Goal: Obtain resource: Obtain resource

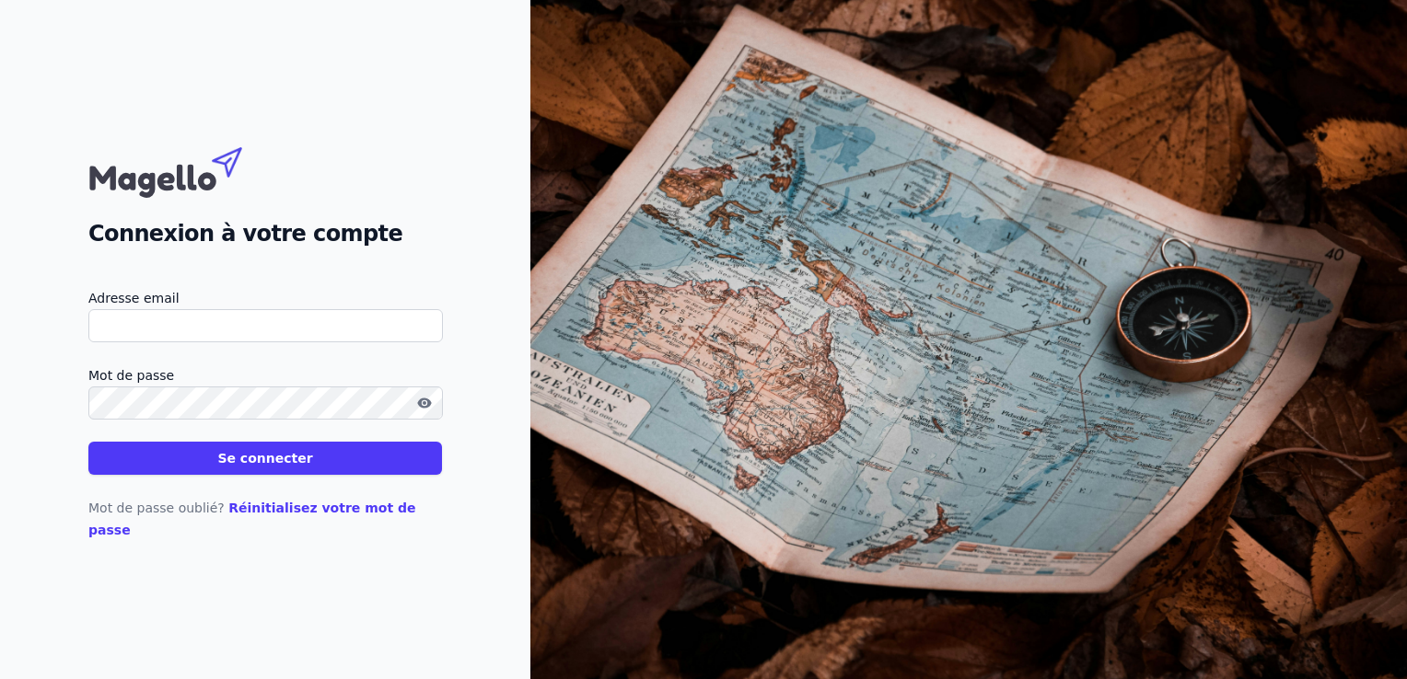
paste input "[PERSON_NAME][EMAIL_ADDRESS][DOMAIN_NAME]"
type input "[PERSON_NAME][EMAIL_ADDRESS][DOMAIN_NAME]"
click at [267, 467] on button "Se connecter" at bounding box center [265, 458] width 354 height 33
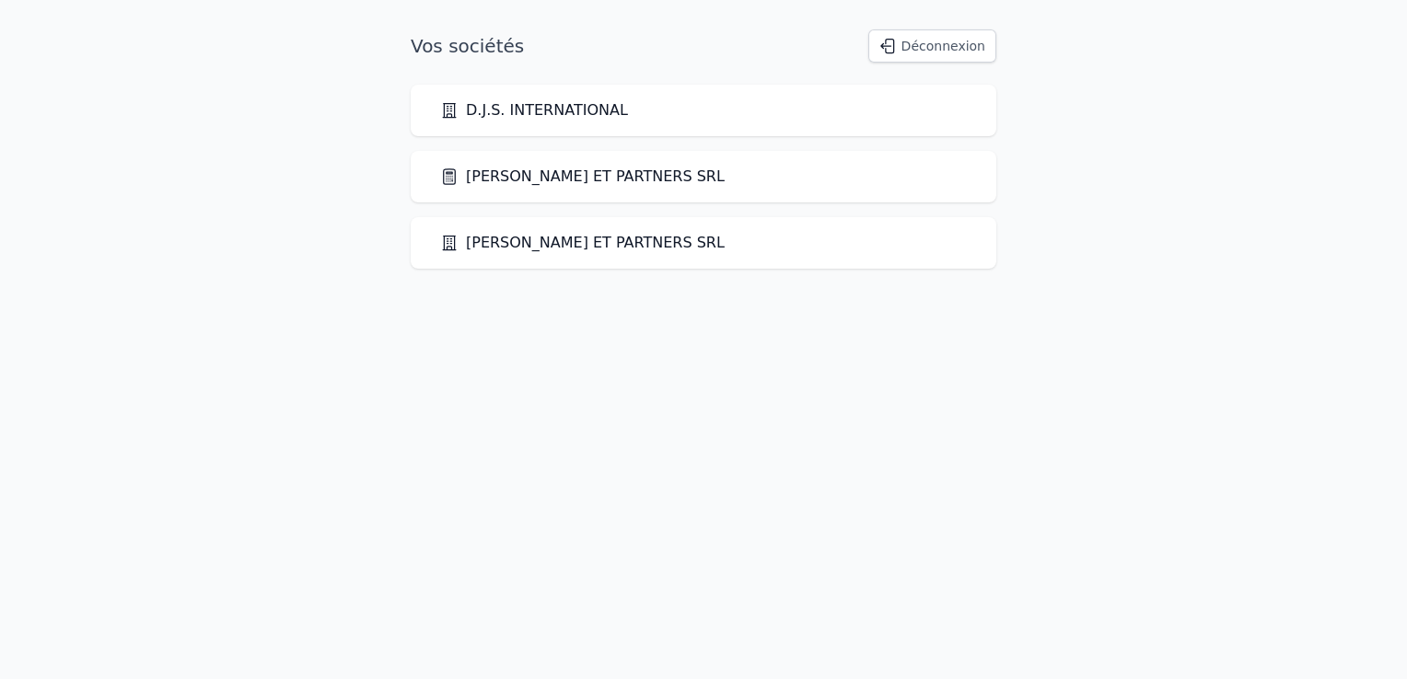
click at [543, 184] on link "[PERSON_NAME] ET PARTNERS SRL" at bounding box center [582, 177] width 284 height 22
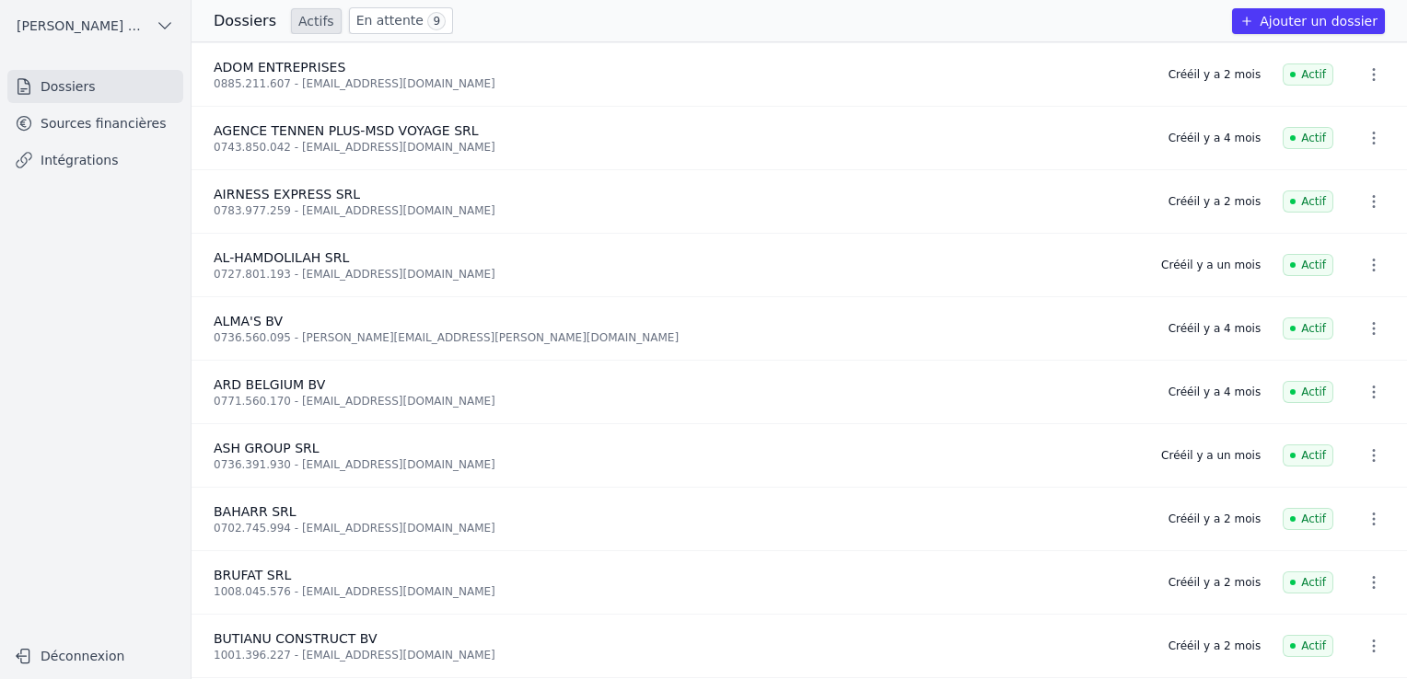
click at [110, 134] on link "Sources financières" at bounding box center [95, 123] width 176 height 33
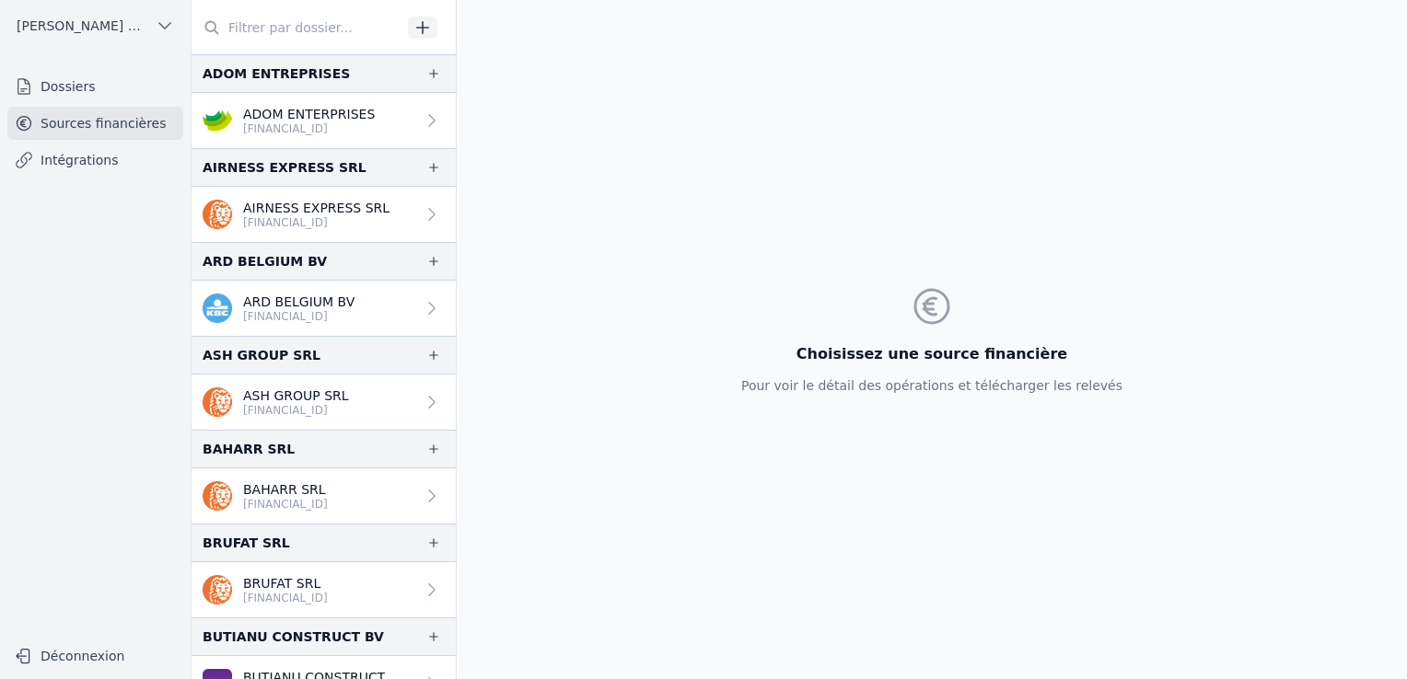
click at [322, 129] on p "[FINANCIAL_ID]" at bounding box center [309, 129] width 132 height 15
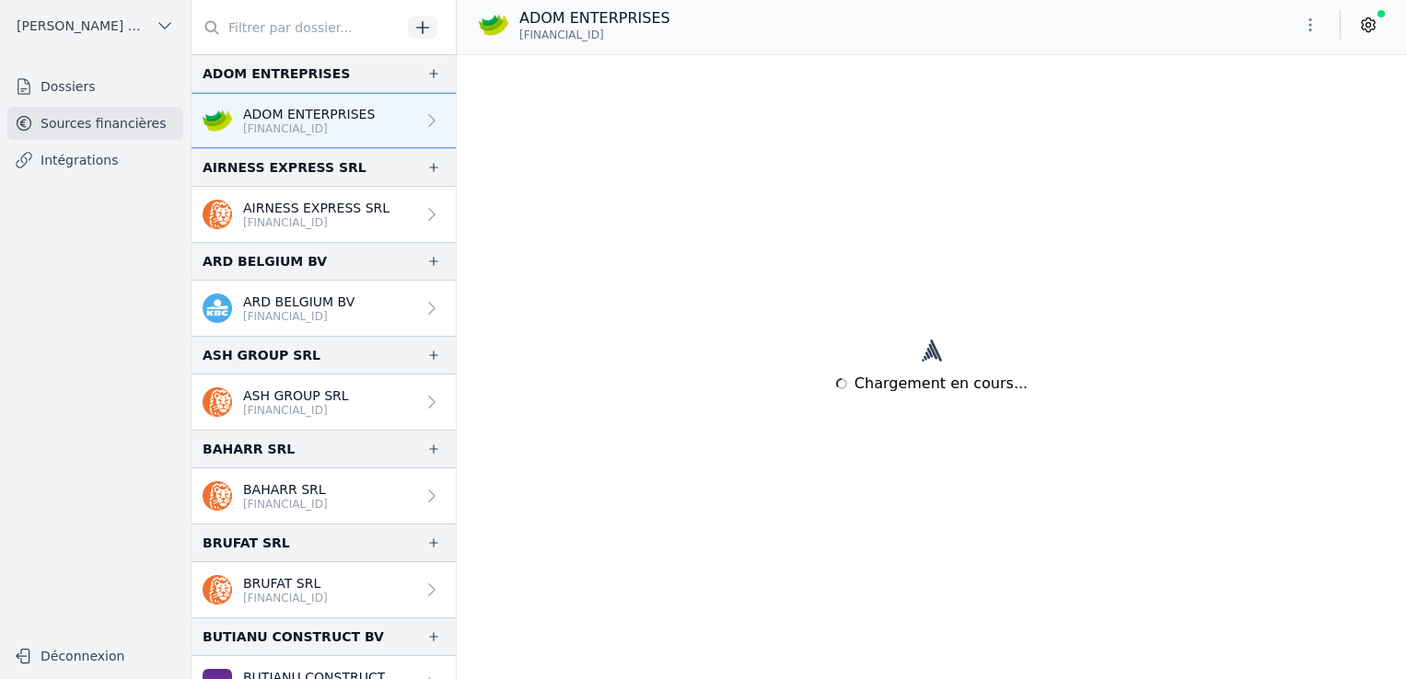
click at [319, 123] on p "[FINANCIAL_ID]" at bounding box center [309, 129] width 132 height 15
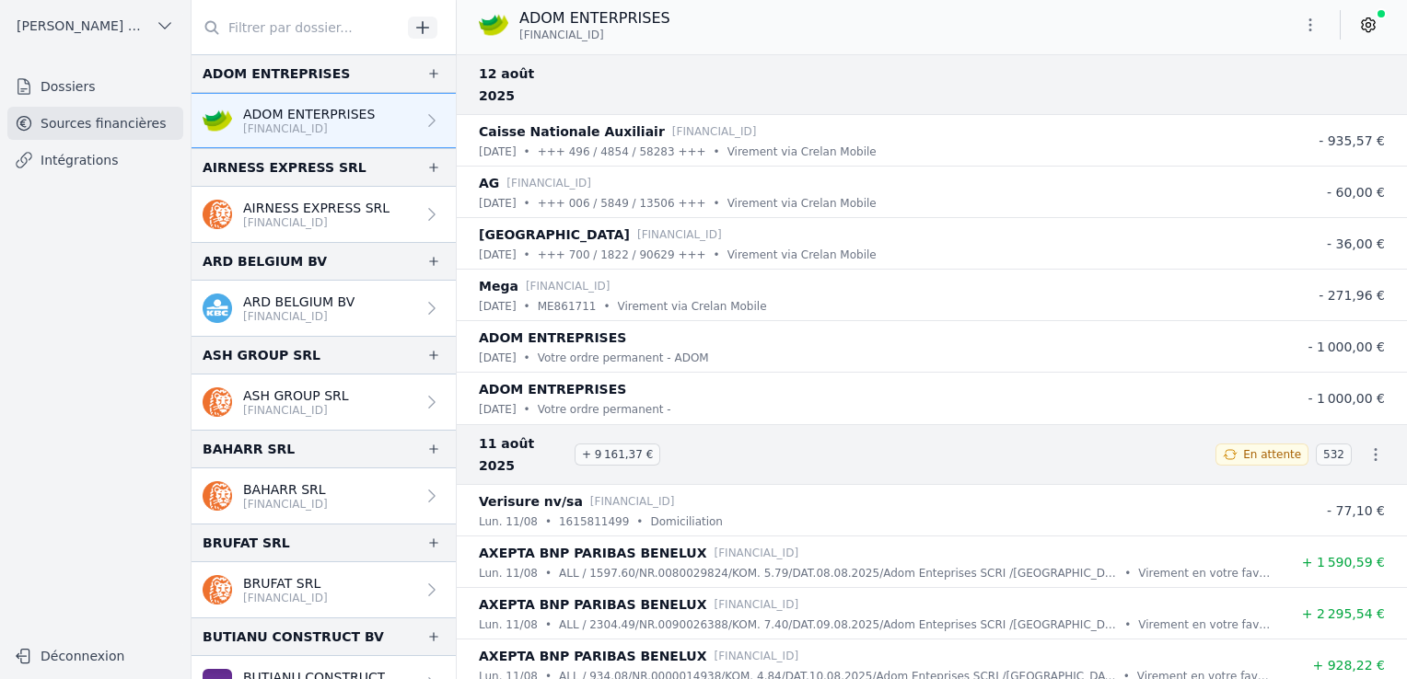
click at [1308, 32] on icon "button" at bounding box center [1310, 25] width 18 height 18
click at [1266, 103] on button "Exporter" at bounding box center [1266, 98] width 133 height 34
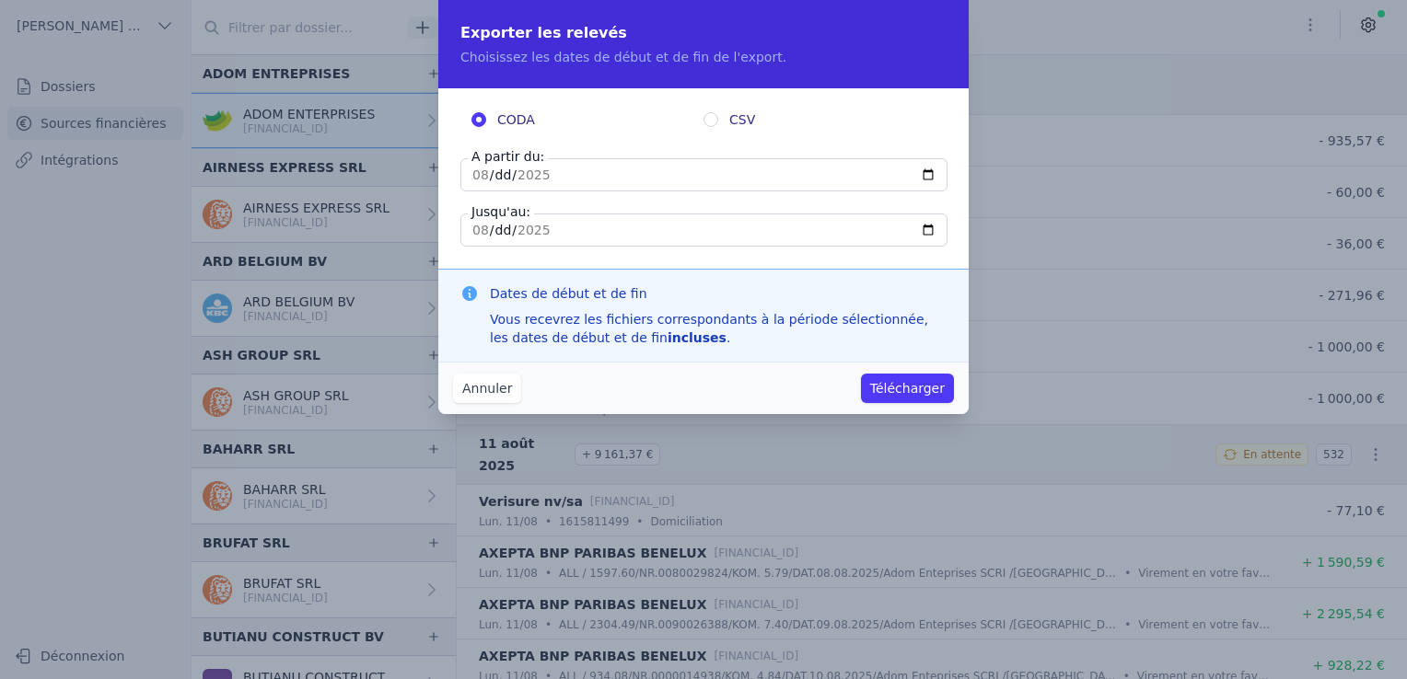
click at [534, 178] on input "[DATE]" at bounding box center [703, 174] width 487 height 33
click at [926, 178] on input "[DATE]" at bounding box center [703, 174] width 487 height 33
click at [518, 122] on span "CODA" at bounding box center [516, 119] width 38 height 18
click at [486, 122] on input "CODA" at bounding box center [478, 119] width 15 height 15
click at [499, 385] on button "Annuler" at bounding box center [487, 388] width 68 height 29
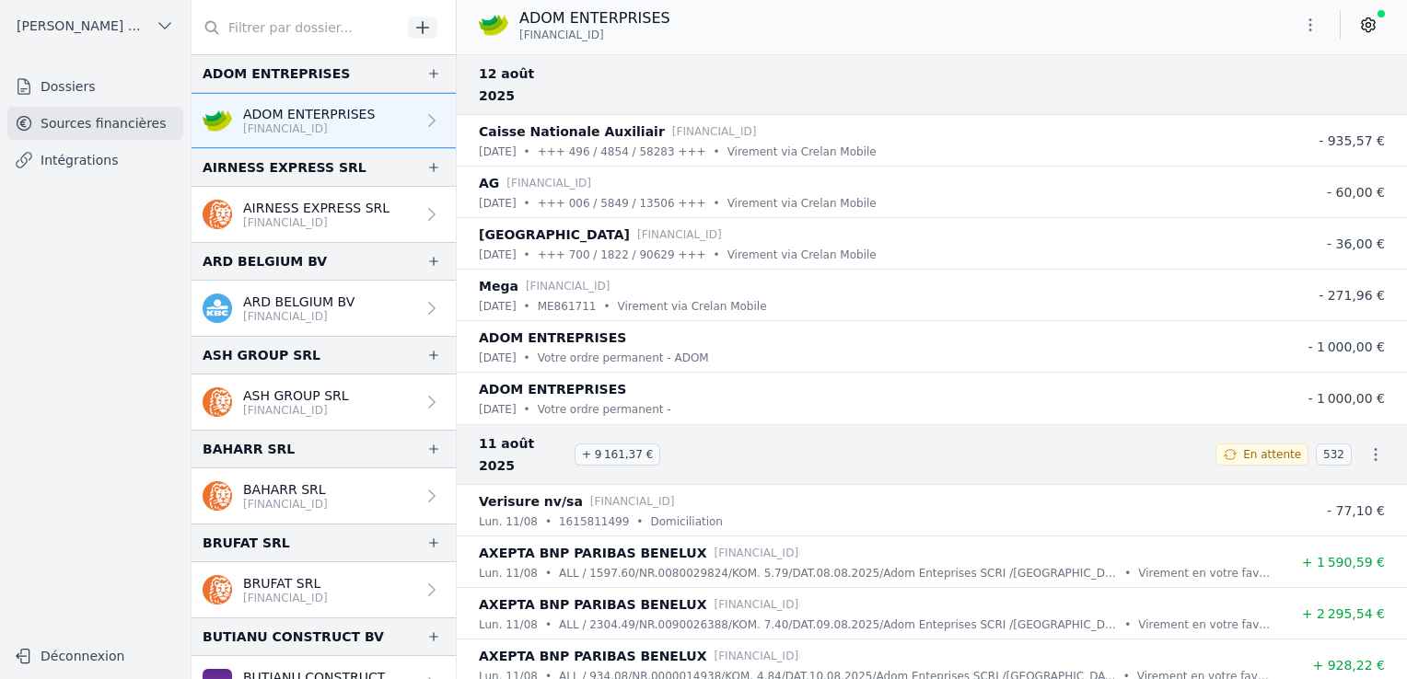
click at [273, 217] on p "[FINANCIAL_ID]" at bounding box center [316, 222] width 146 height 15
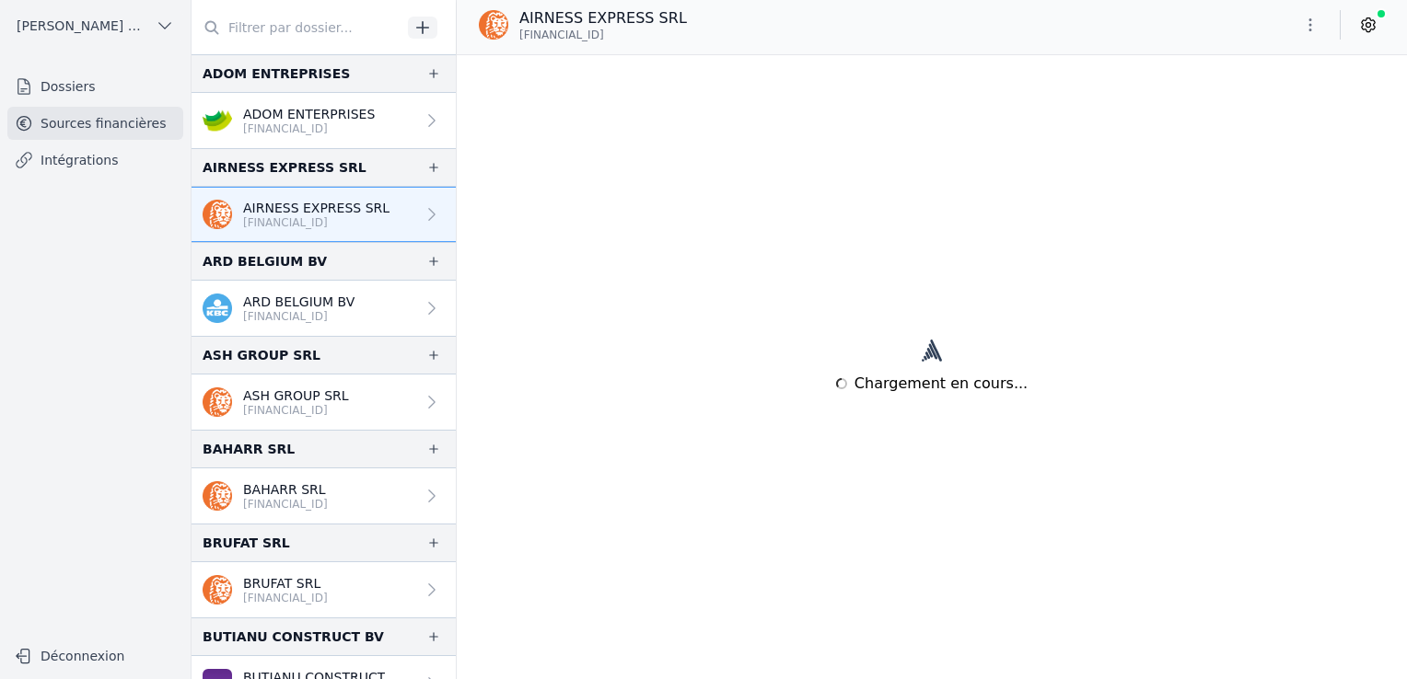
click at [1316, 29] on icon "button" at bounding box center [1310, 25] width 18 height 18
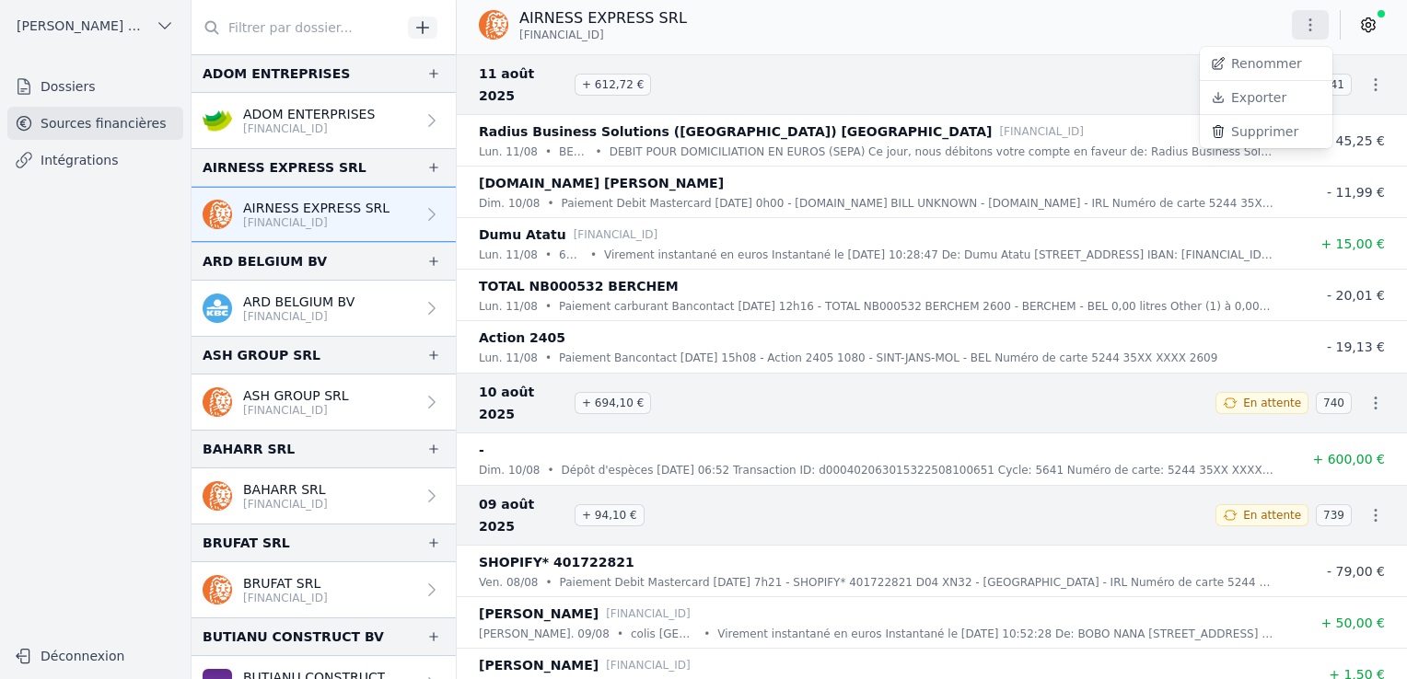
click at [1246, 103] on button "Exporter" at bounding box center [1266, 98] width 133 height 34
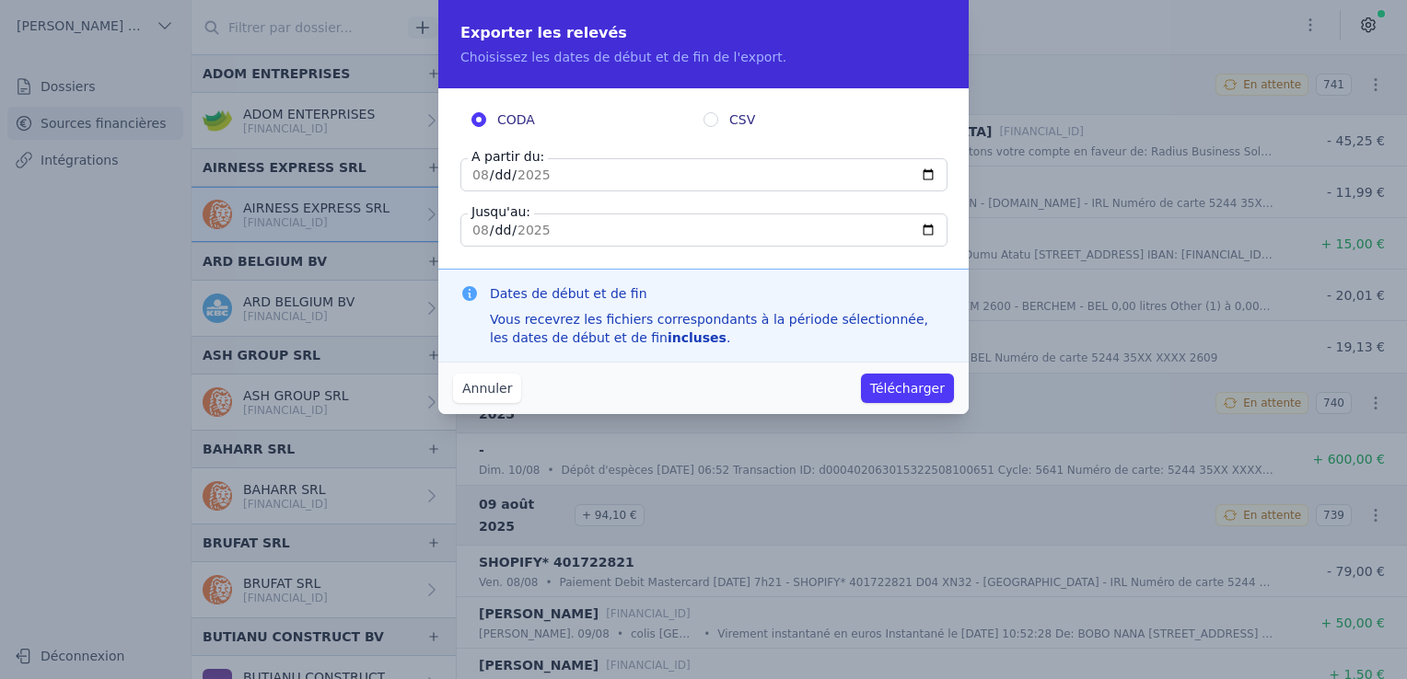
click at [922, 179] on input "[DATE]" at bounding box center [703, 174] width 487 height 33
click at [853, 218] on input "[DATE]" at bounding box center [703, 230] width 487 height 33
click at [933, 172] on input "[DATE]" at bounding box center [703, 174] width 487 height 33
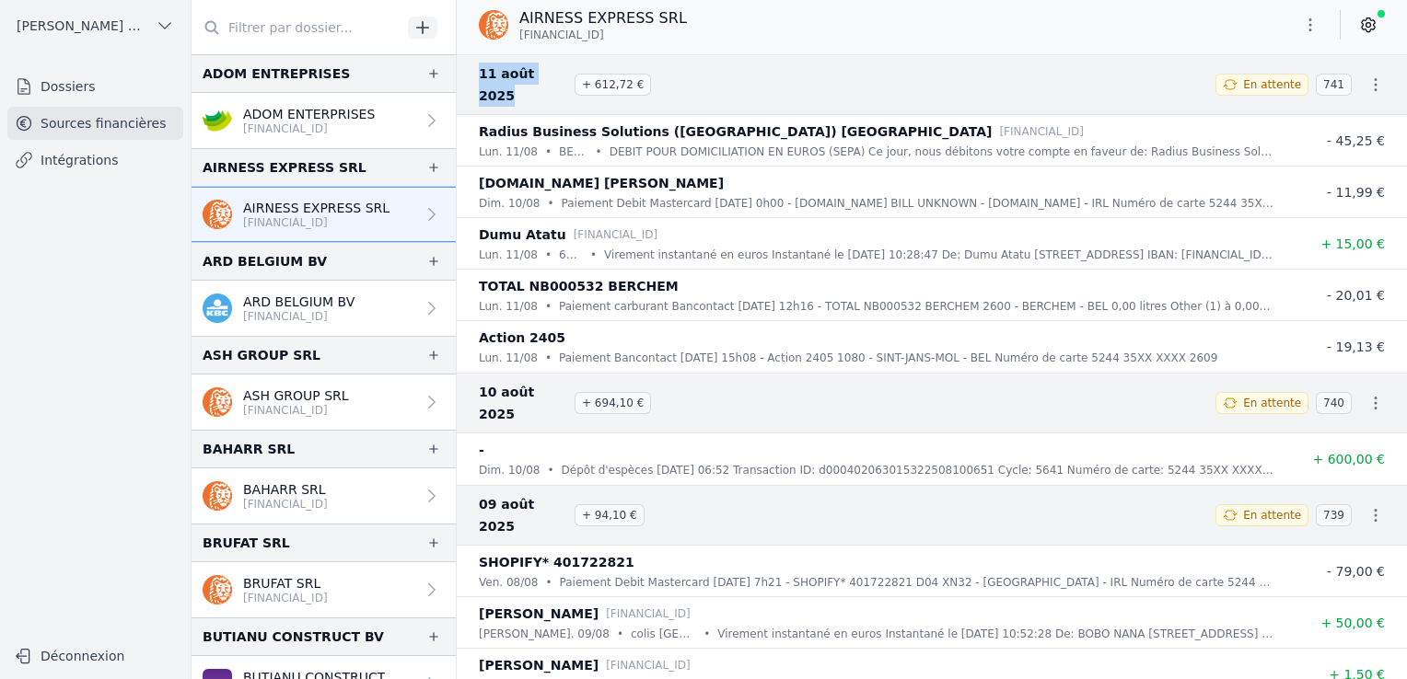
drag, startPoint x: 479, startPoint y: 75, endPoint x: 556, endPoint y: 73, distance: 77.4
click at [556, 73] on span "11 août 2025" at bounding box center [523, 85] width 88 height 44
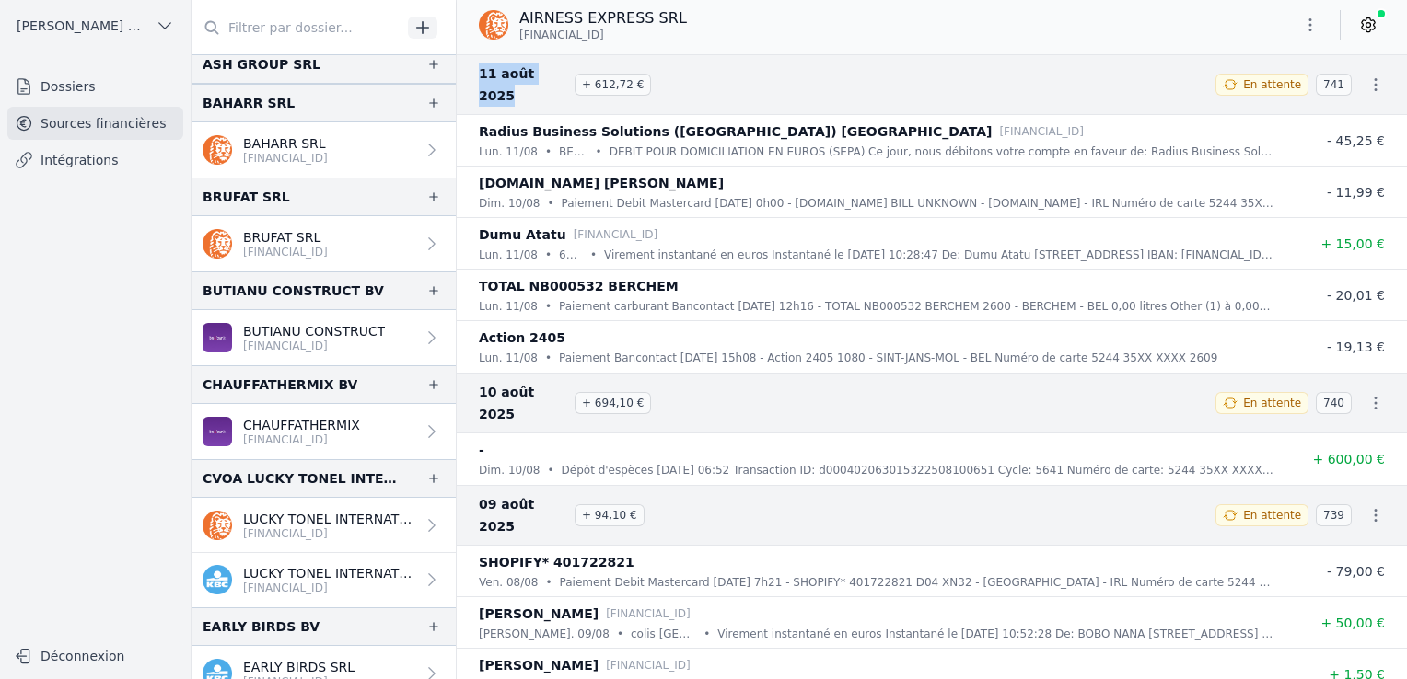
scroll to position [644, 0]
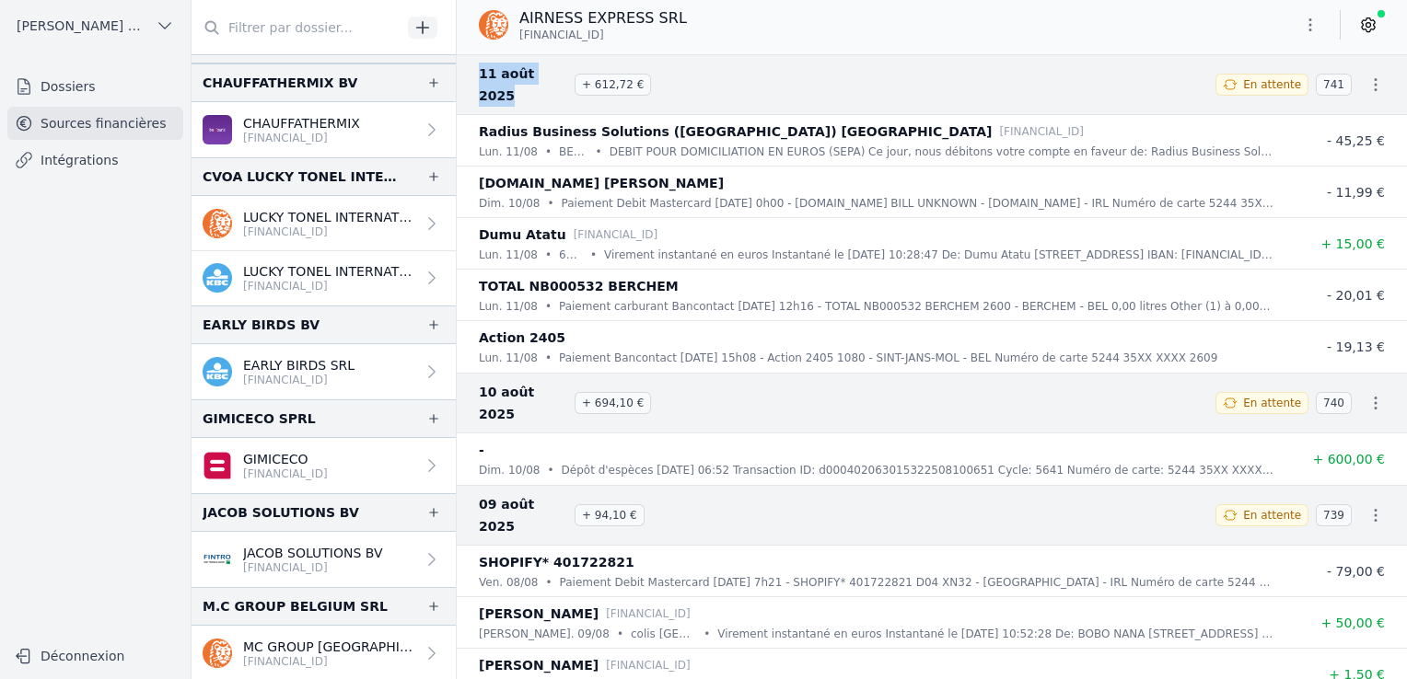
click at [313, 269] on p "LUCKY TONEL INTERNATIONAL CVOA" at bounding box center [329, 271] width 172 height 18
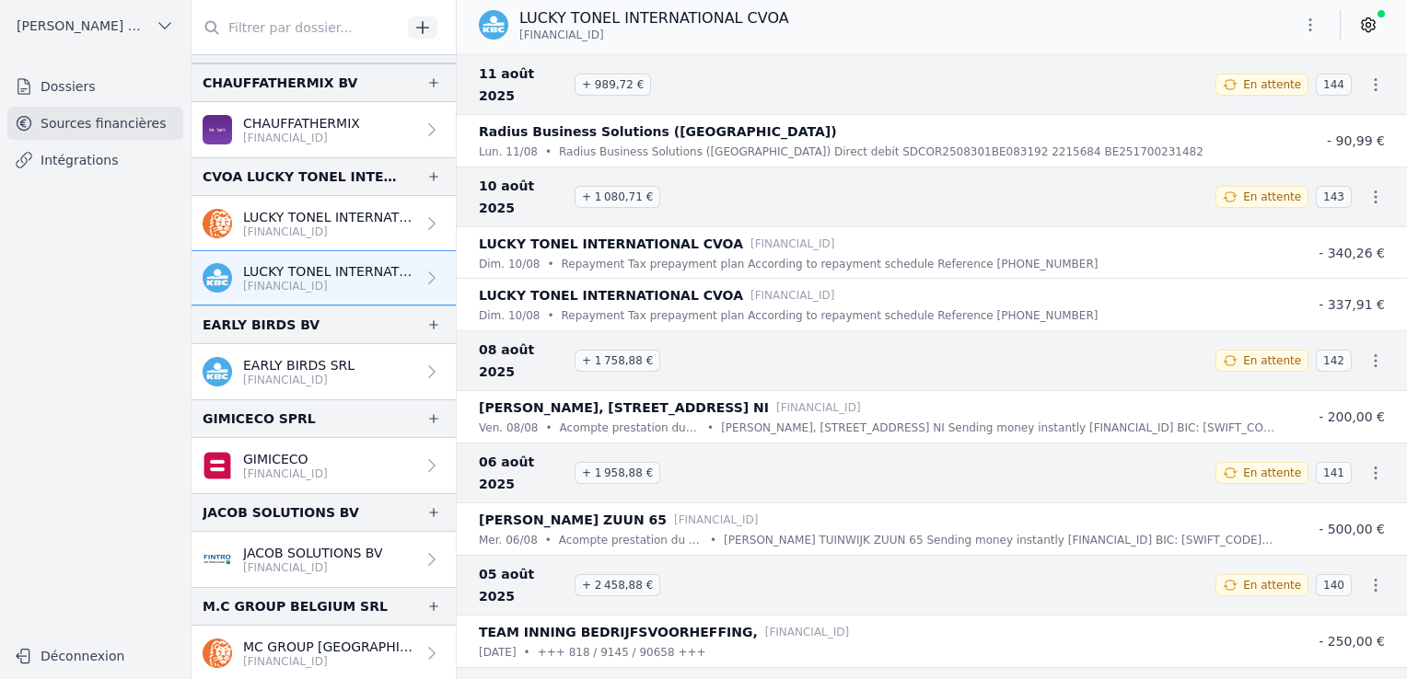
click at [1321, 37] on button "button" at bounding box center [1310, 24] width 37 height 29
click at [1223, 94] on icon "button" at bounding box center [1218, 97] width 15 height 15
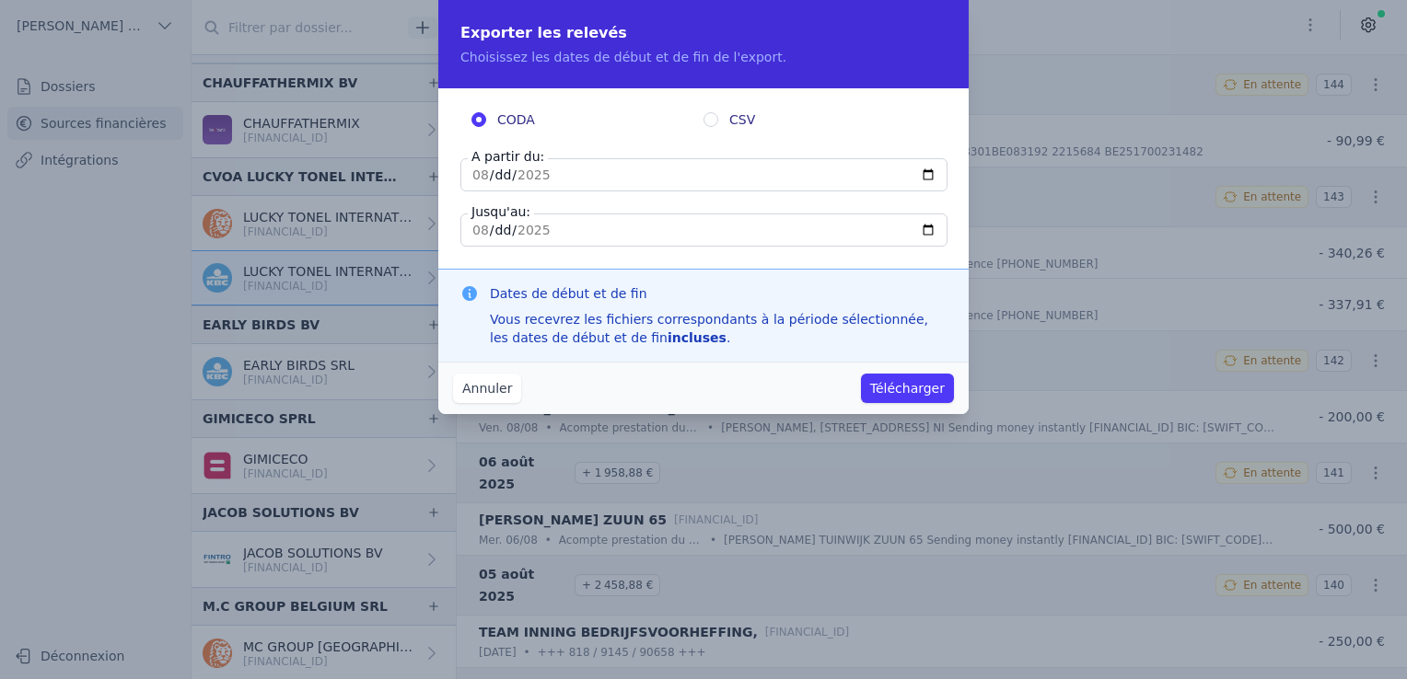
click at [477, 390] on button "Annuler" at bounding box center [487, 388] width 68 height 29
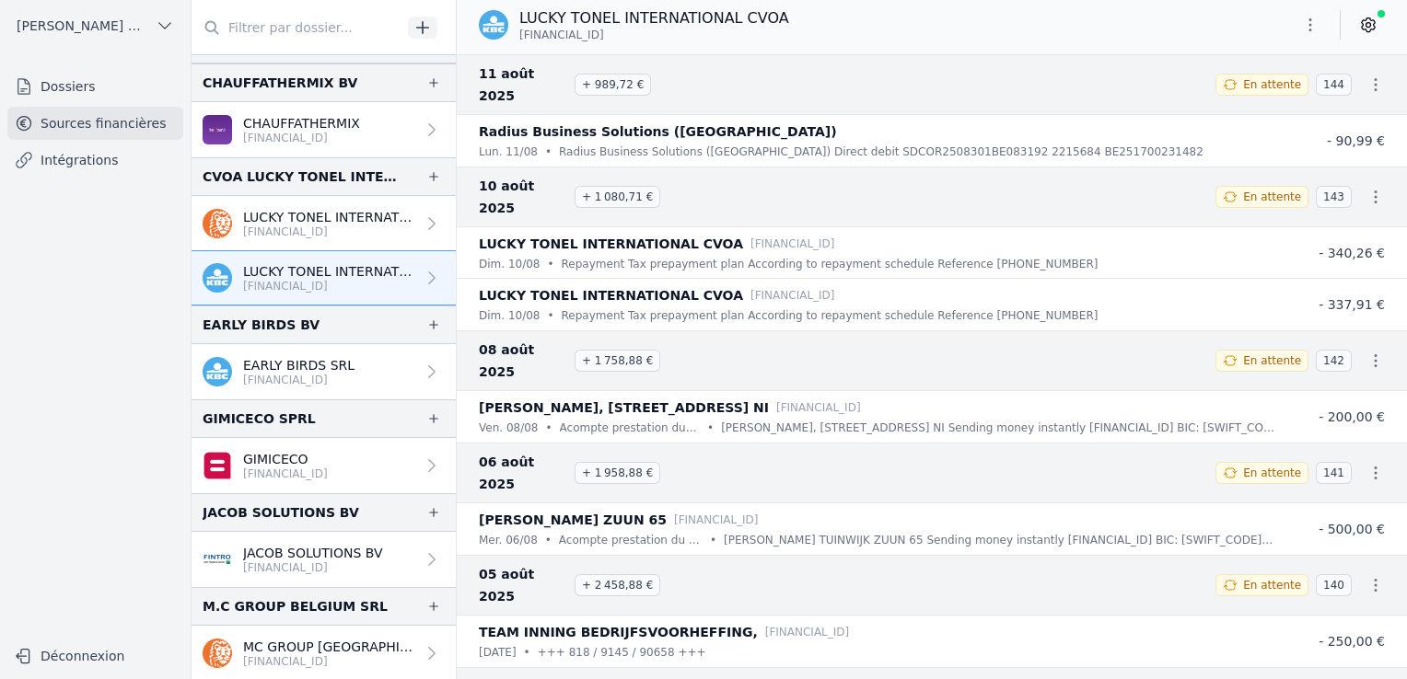
click at [302, 472] on p "[FINANCIAL_ID]" at bounding box center [285, 474] width 85 height 15
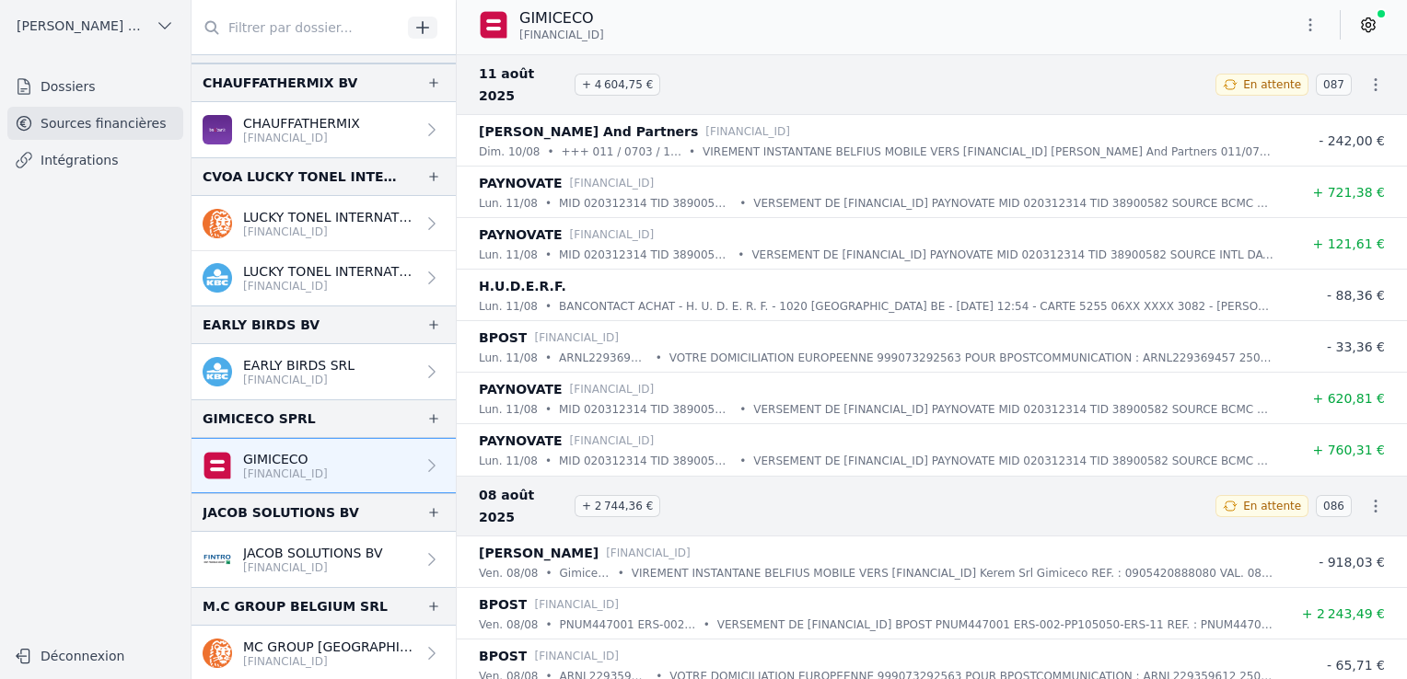
click at [1321, 29] on button "button" at bounding box center [1310, 24] width 37 height 29
click at [1227, 110] on button "Exporter" at bounding box center [1266, 98] width 133 height 34
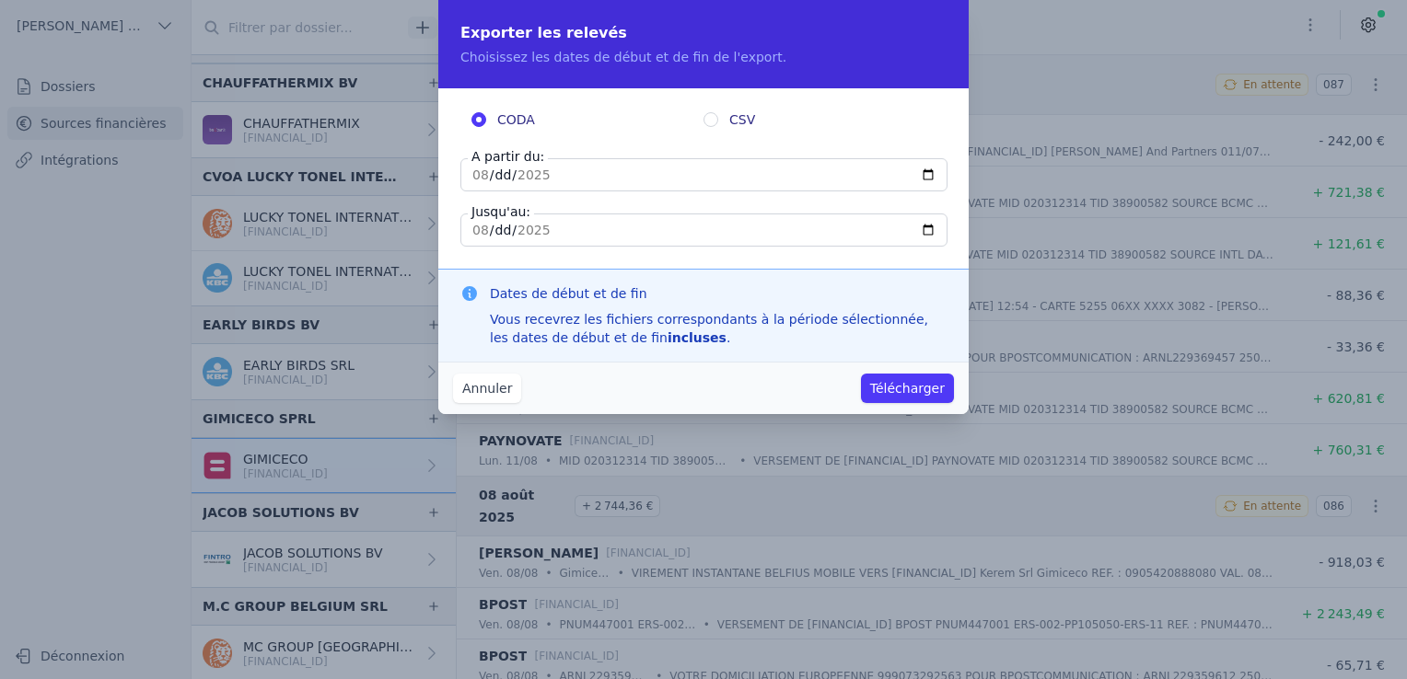
click at [928, 175] on input "[DATE]" at bounding box center [703, 174] width 487 height 33
drag, startPoint x: 696, startPoint y: 219, endPoint x: 678, endPoint y: 220, distance: 17.5
click at [696, 220] on input "[DATE]" at bounding box center [703, 230] width 487 height 33
click at [486, 177] on input "[DATE]" at bounding box center [703, 174] width 487 height 33
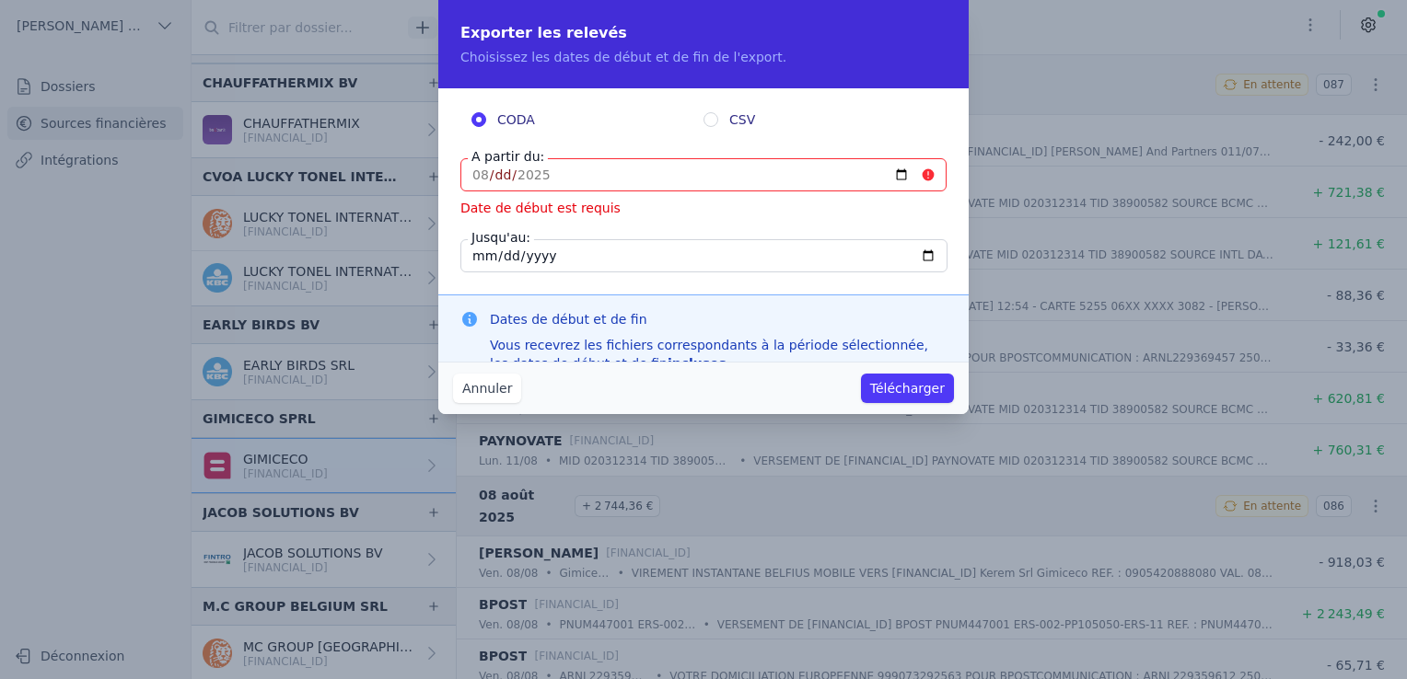
type input "[DATE]"
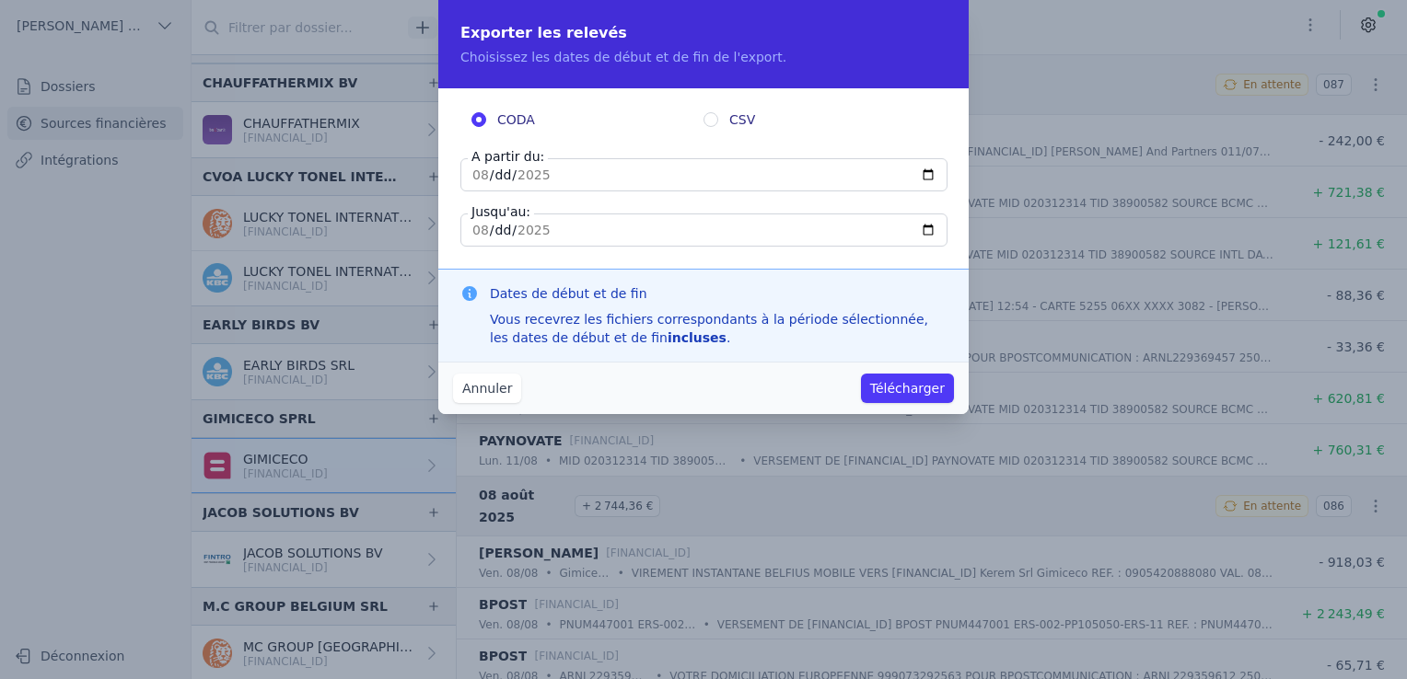
click at [913, 395] on button "Télécharger" at bounding box center [907, 388] width 93 height 29
click at [927, 177] on input "[DATE]" at bounding box center [703, 174] width 487 height 33
click at [484, 180] on input "[DATE]" at bounding box center [703, 174] width 487 height 33
type input "[DATE]"
click at [880, 388] on button "Télécharger" at bounding box center [907, 388] width 93 height 29
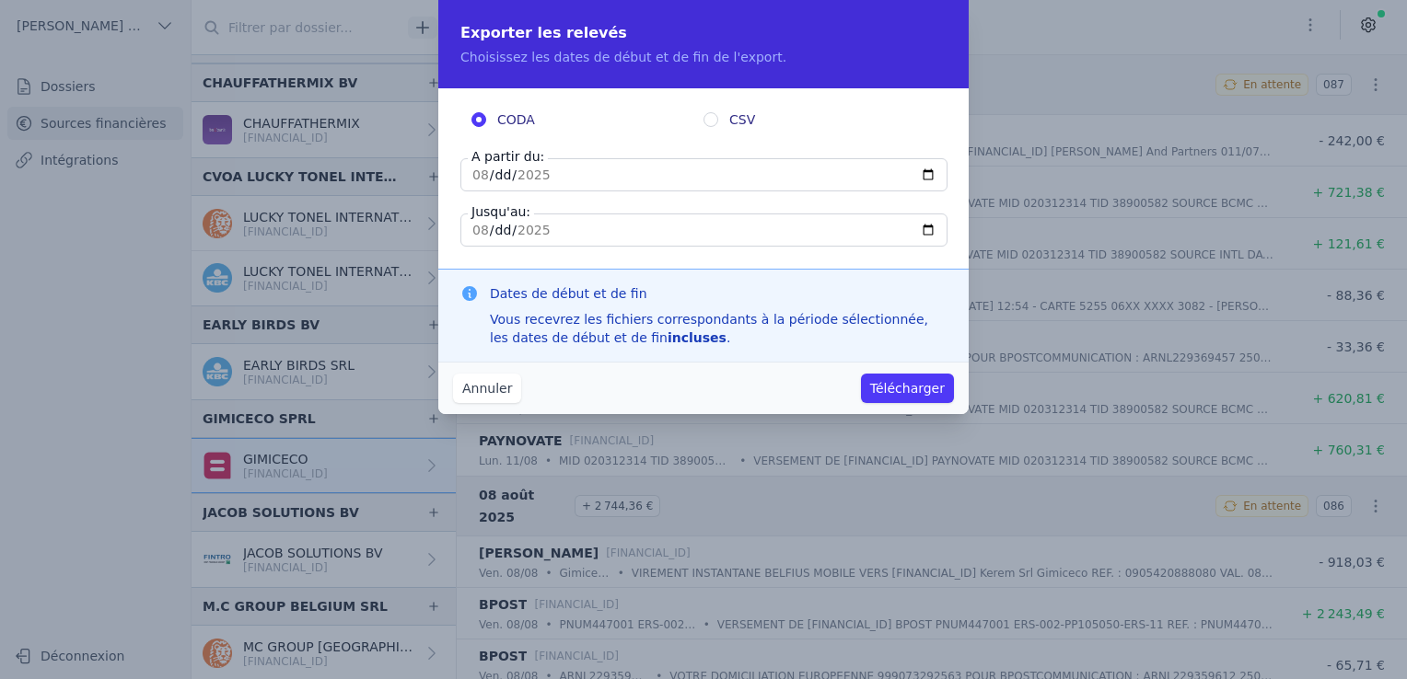
click at [479, 392] on button "Annuler" at bounding box center [487, 388] width 68 height 29
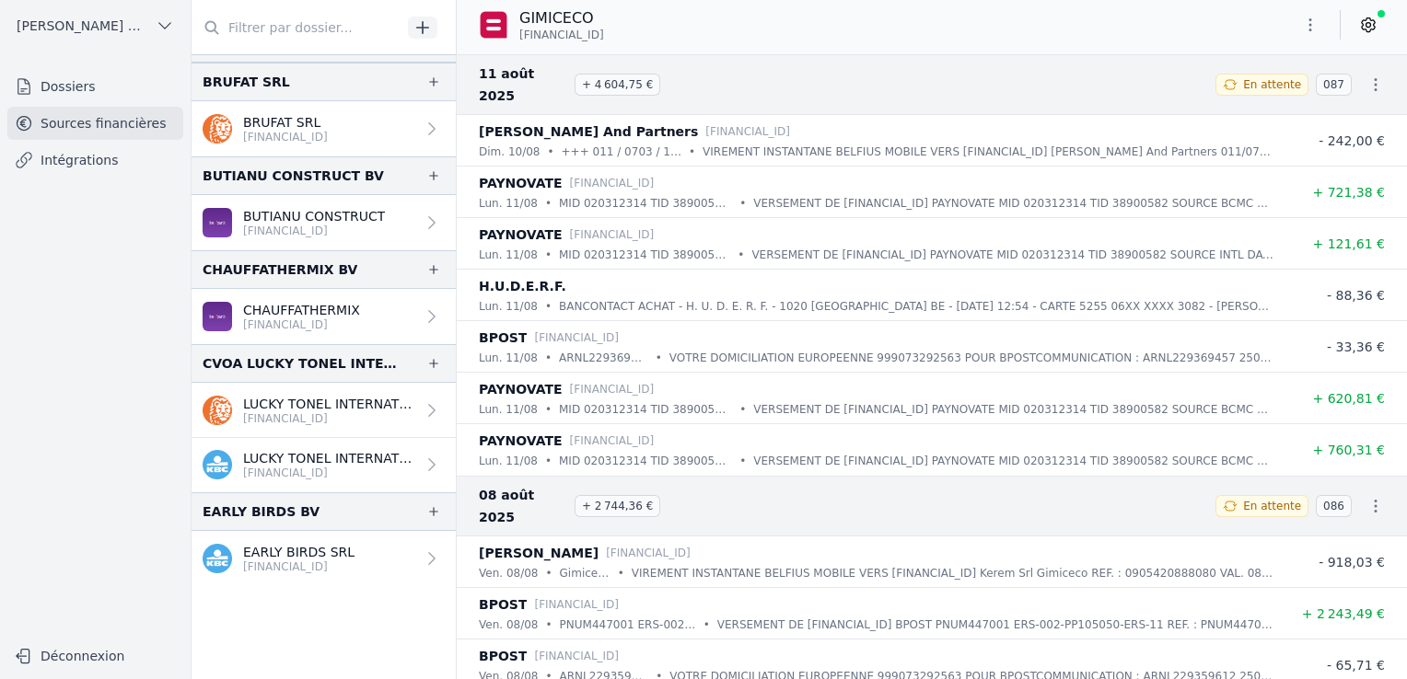
scroll to position [184, 0]
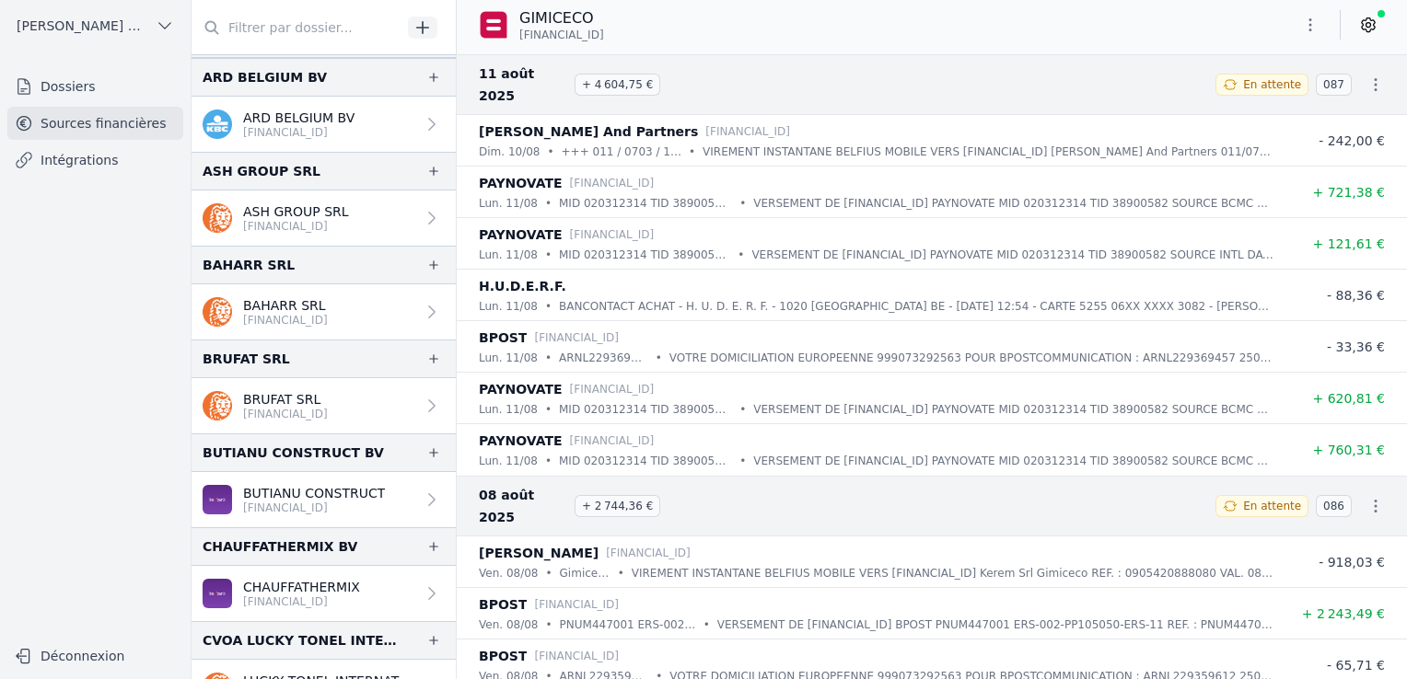
click at [73, 132] on link "Sources financières" at bounding box center [95, 123] width 176 height 33
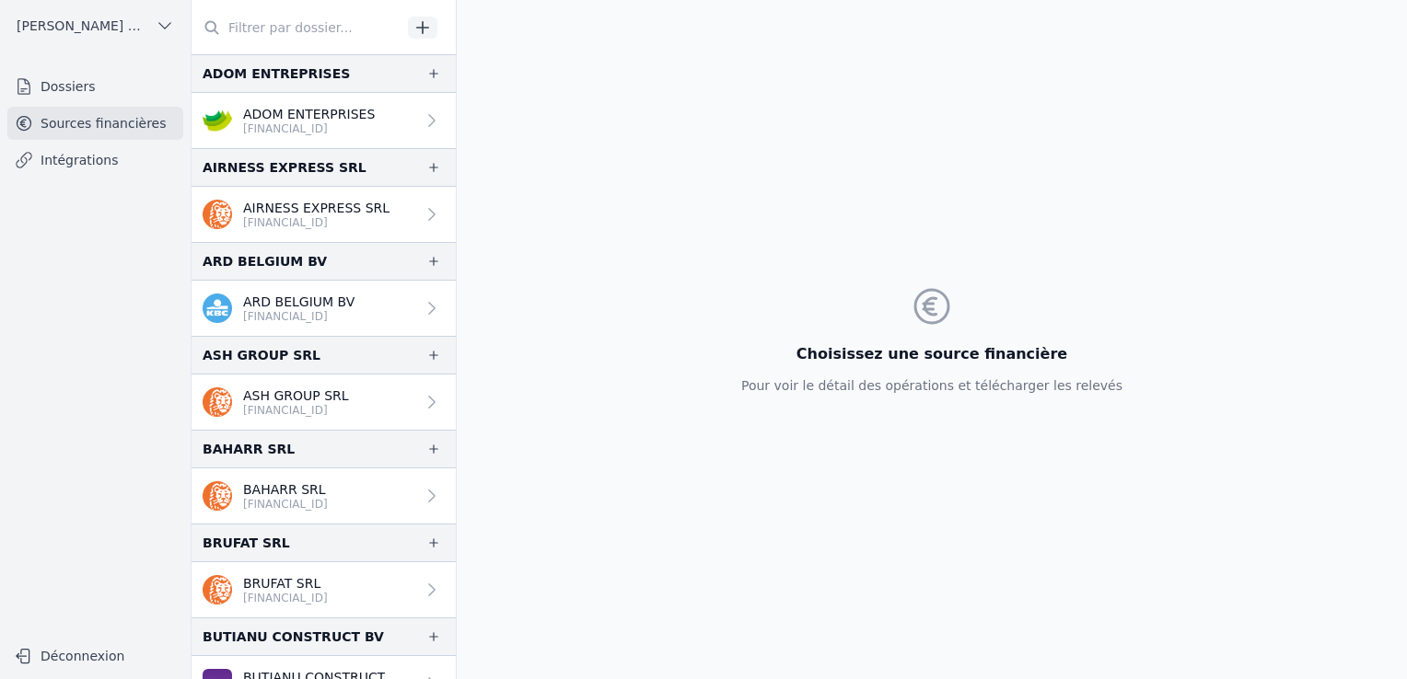
click at [313, 124] on p "[FINANCIAL_ID]" at bounding box center [309, 129] width 132 height 15
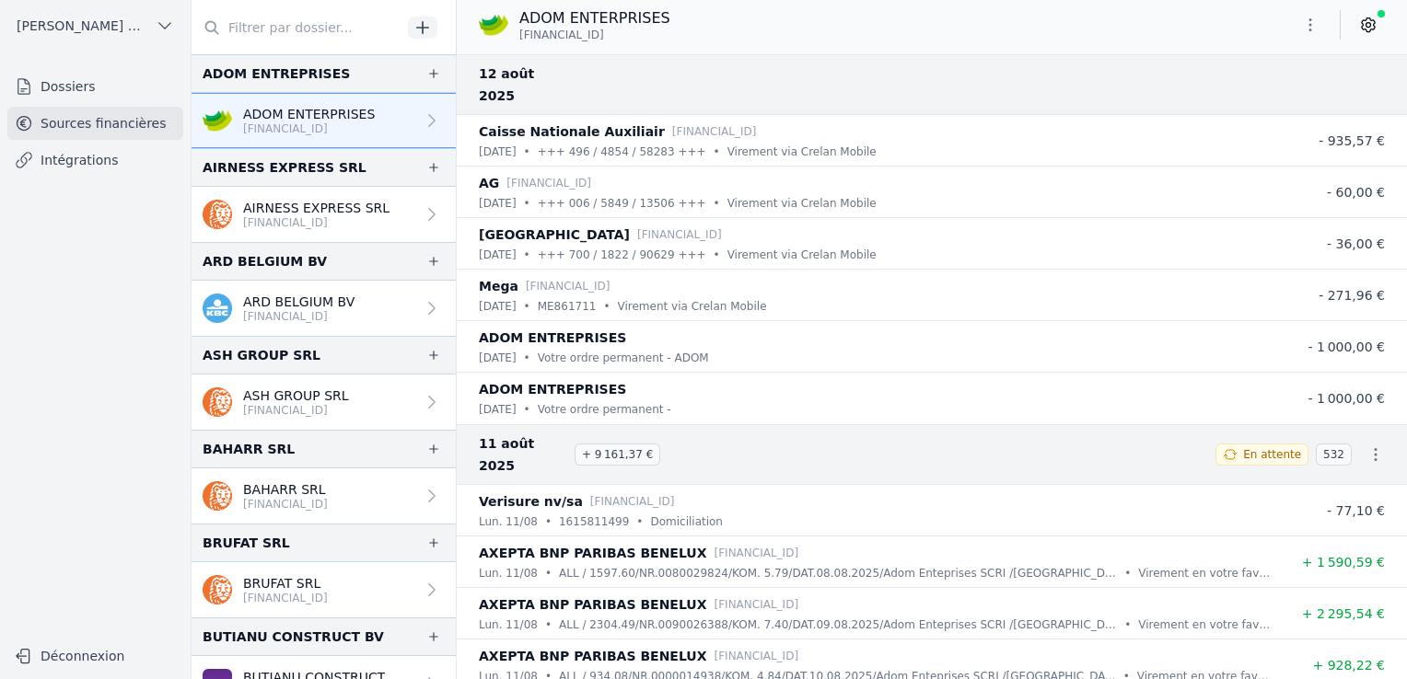
click at [1299, 29] on button "button" at bounding box center [1310, 24] width 37 height 29
click at [1251, 101] on button "Exporter" at bounding box center [1266, 98] width 133 height 34
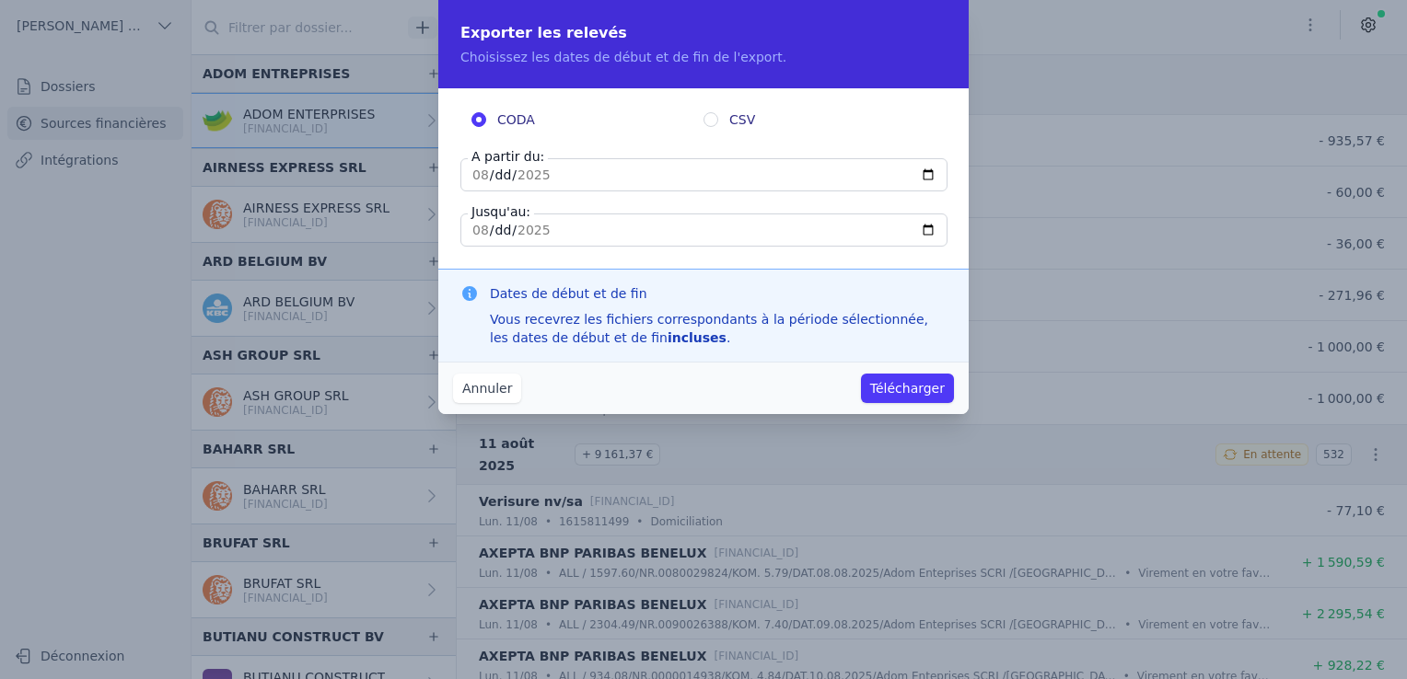
click at [716, 194] on fieldset "CODA CSV A partir du: [DATE] Jusqu'au: [DATE]" at bounding box center [703, 178] width 486 height 136
click at [497, 180] on input "[DATE]" at bounding box center [703, 174] width 487 height 33
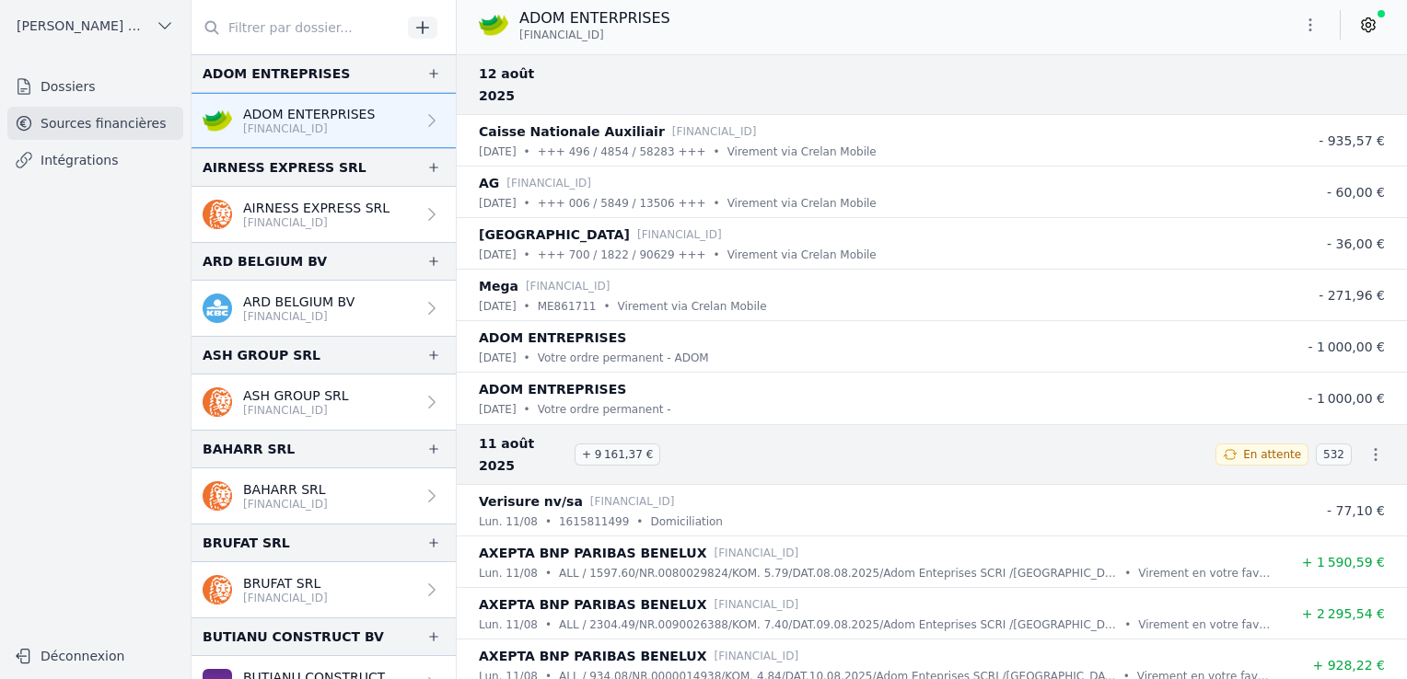
click at [1009, 143] on div "[DATE] • +++ 496 / 4854 / 58283 +++ • Virement via Crelan Mobile" at bounding box center [876, 152] width 795 height 18
click at [337, 212] on p "AIRNESS EXPRESS SRL" at bounding box center [316, 208] width 146 height 18
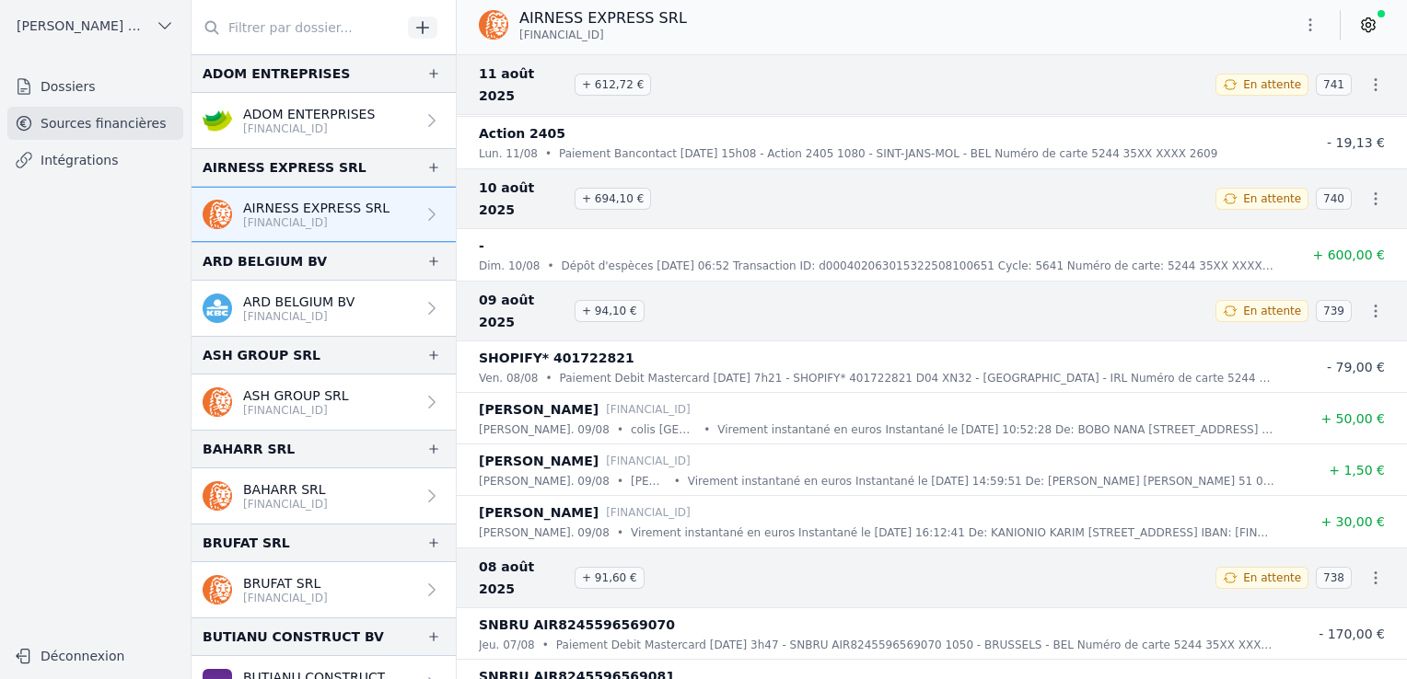
scroll to position [276, 0]
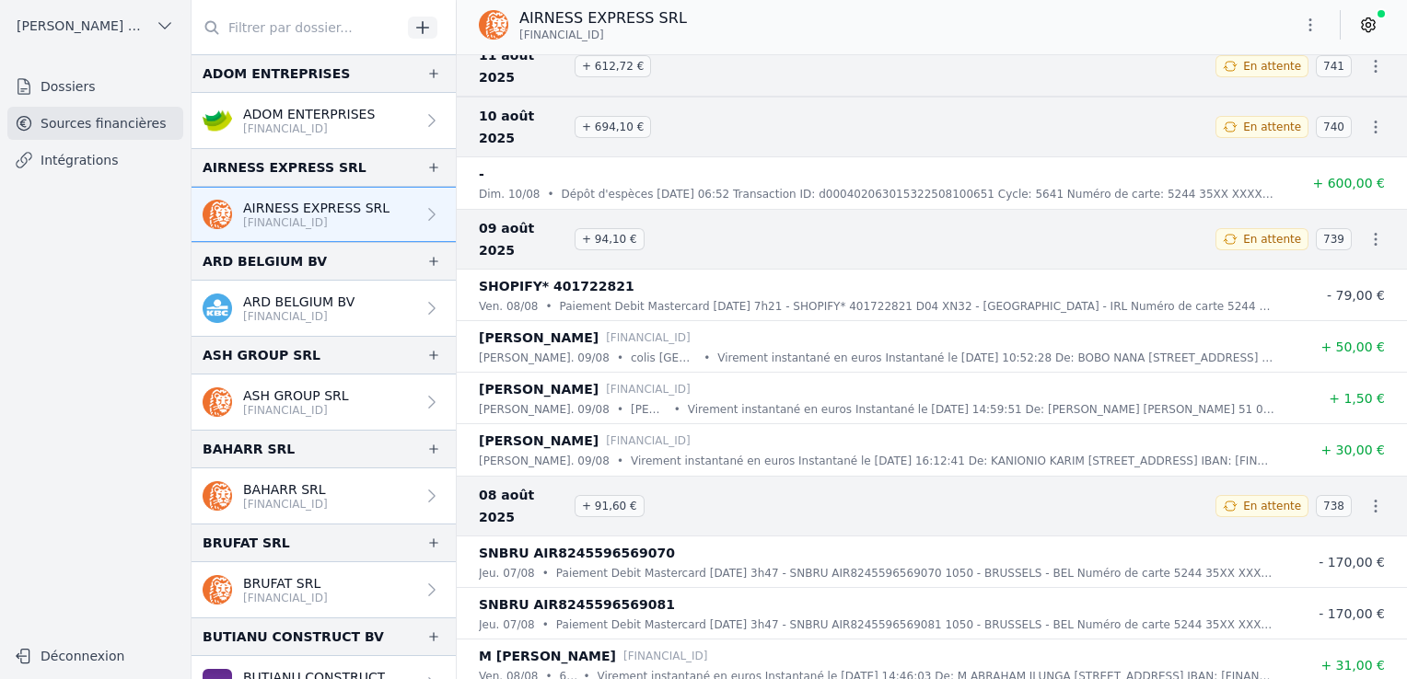
click at [1385, 31] on div "AIRNESS EXPRESS SRL [FINANCIAL_ID]" at bounding box center [932, 24] width 950 height 35
click at [1377, 26] on link at bounding box center [1367, 24] width 33 height 29
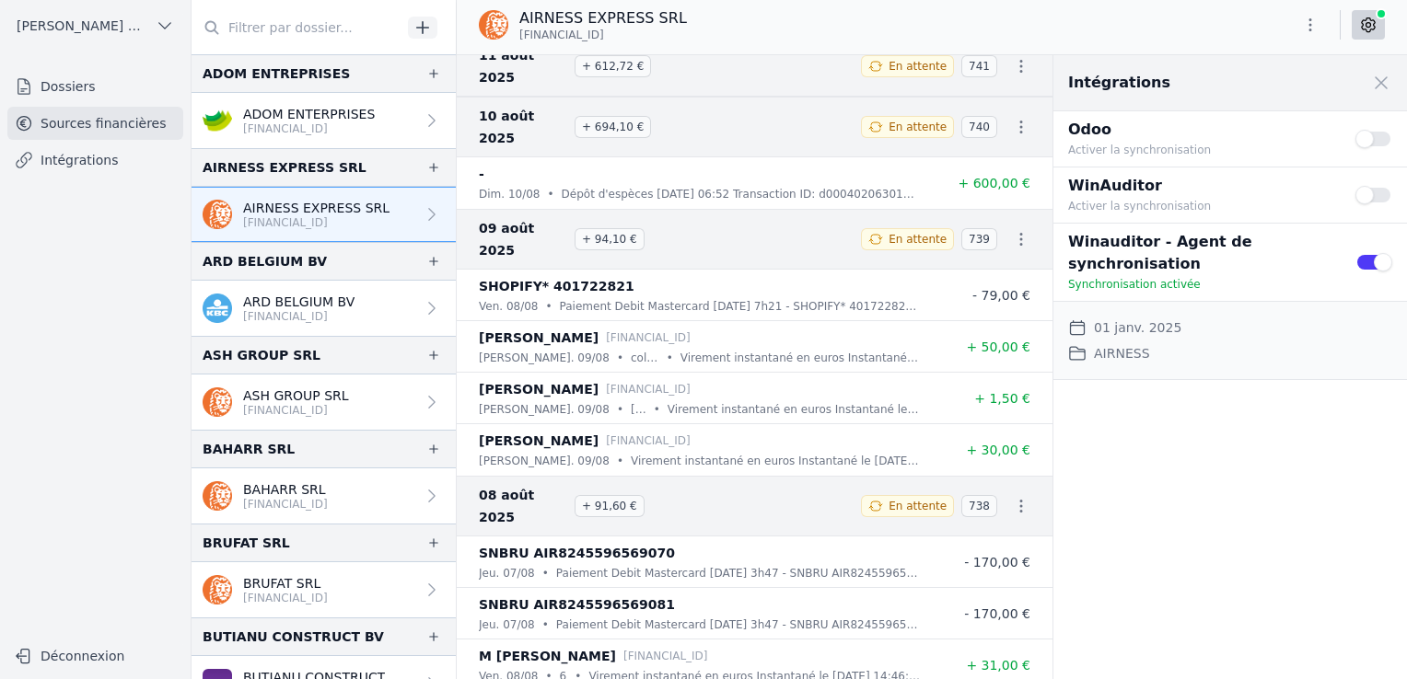
click at [1377, 26] on link at bounding box center [1367, 24] width 33 height 29
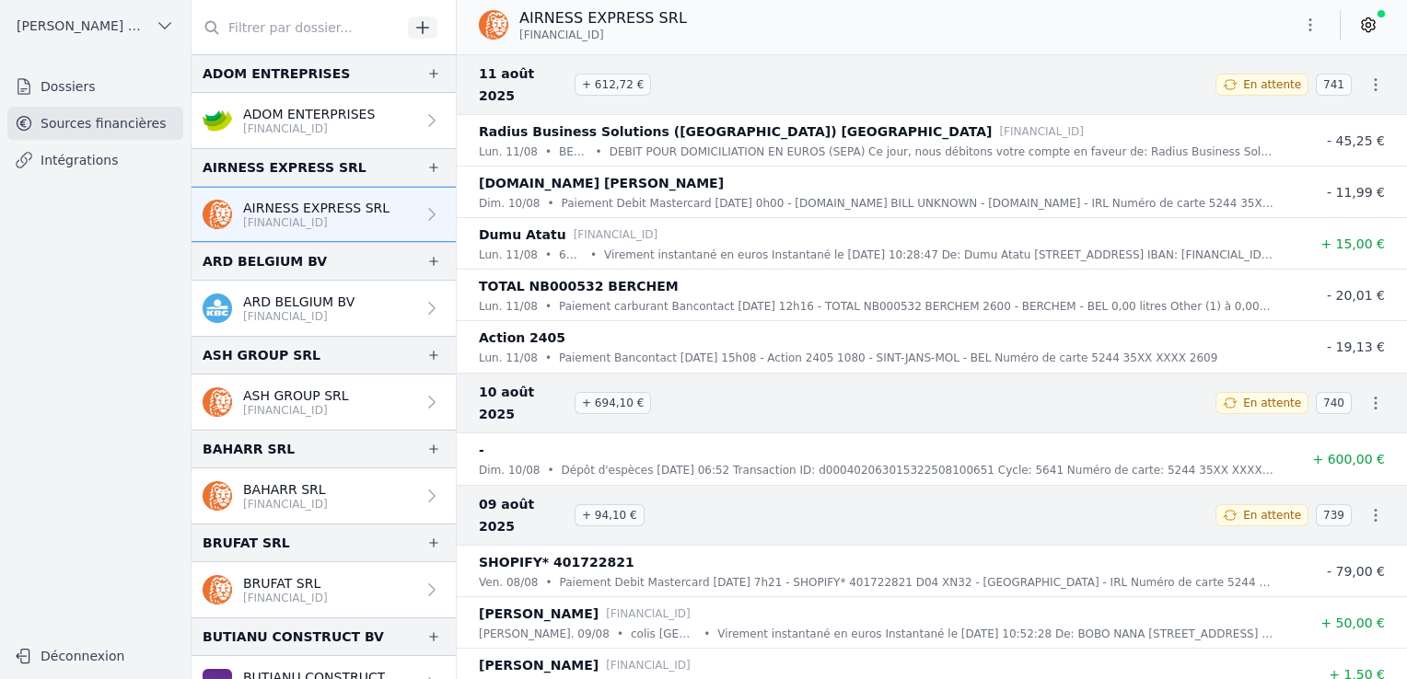
click at [1375, 23] on icon at bounding box center [1368, 25] width 18 height 18
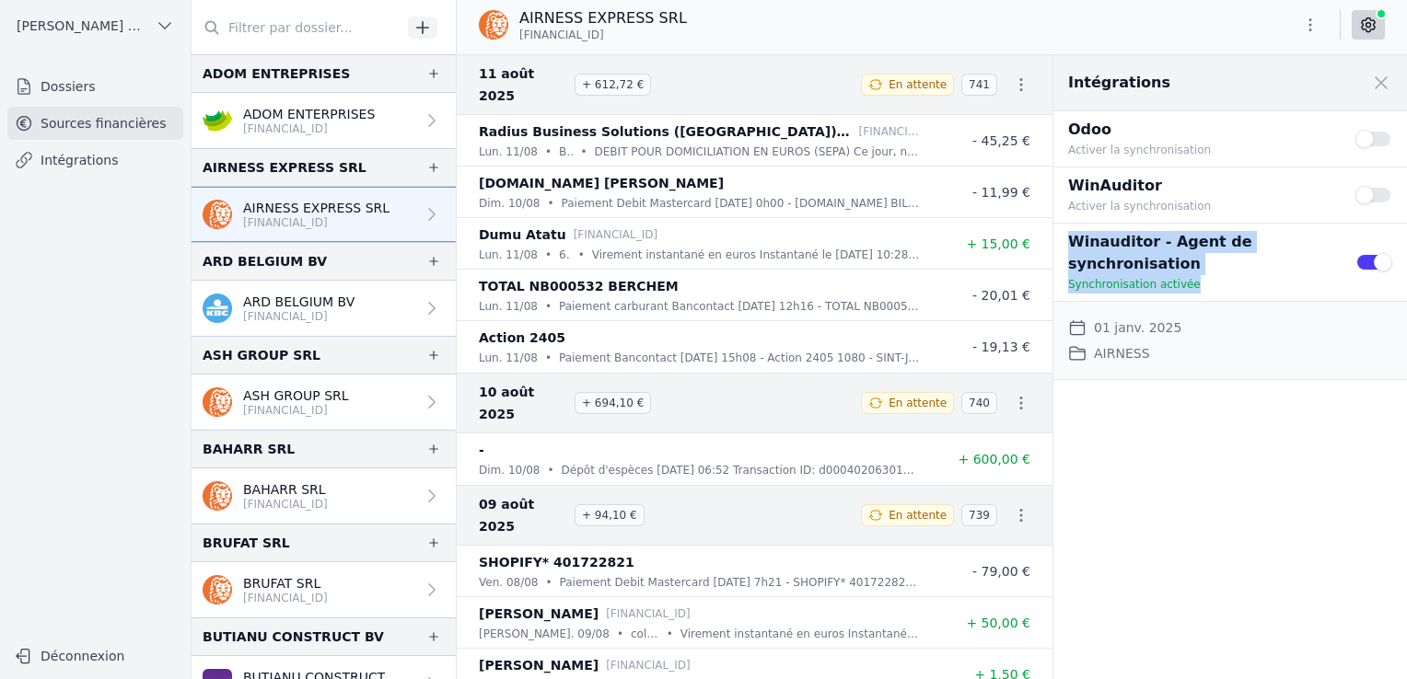
drag, startPoint x: 1069, startPoint y: 241, endPoint x: 1210, endPoint y: 272, distance: 144.3
click at [1210, 272] on div "Winauditor - Agent de synchronisation Synchronisation activée Use setting" at bounding box center [1230, 262] width 354 height 77
click at [1260, 27] on div "AIRNESS EXPRESS SRL [FINANCIAL_ID]" at bounding box center [932, 24] width 950 height 35
click at [1355, 31] on link at bounding box center [1367, 24] width 33 height 29
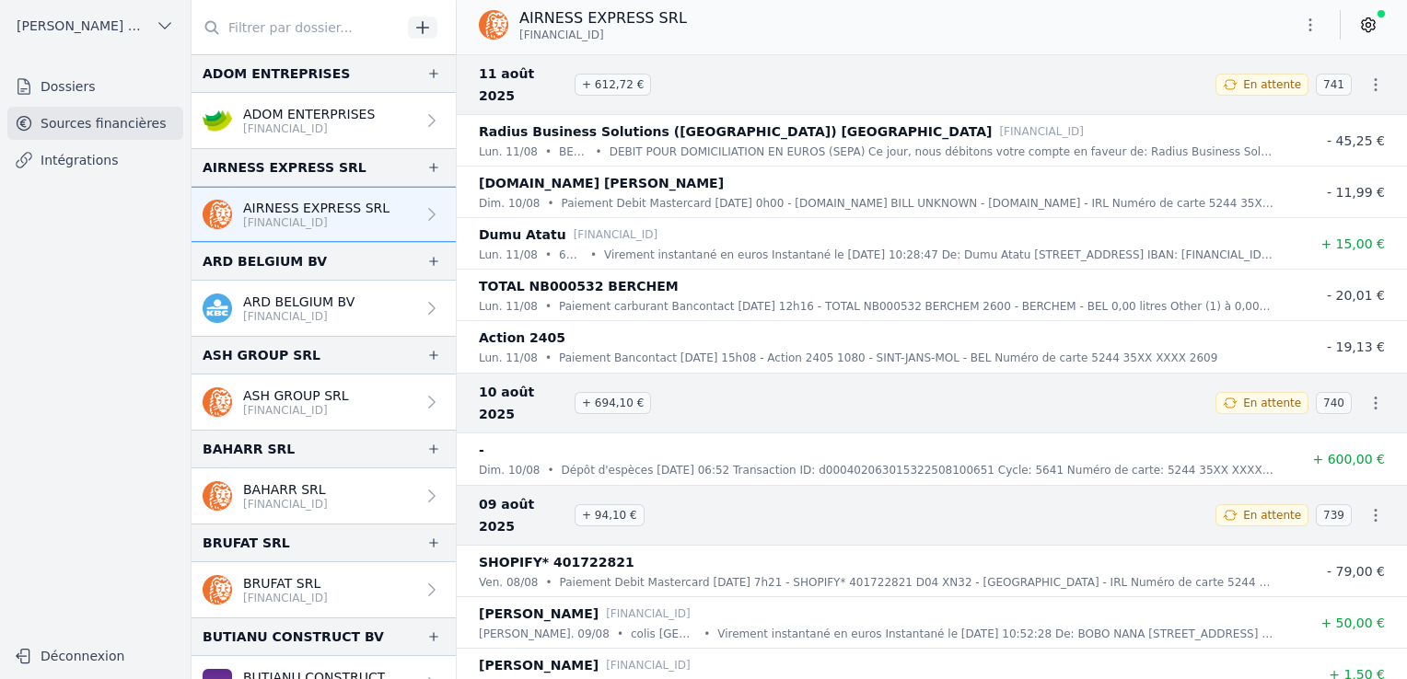
click at [1316, 39] on button "button" at bounding box center [1310, 24] width 37 height 29
click at [284, 128] on div at bounding box center [703, 339] width 1407 height 679
click at [290, 125] on p "[FINANCIAL_ID]" at bounding box center [309, 129] width 132 height 15
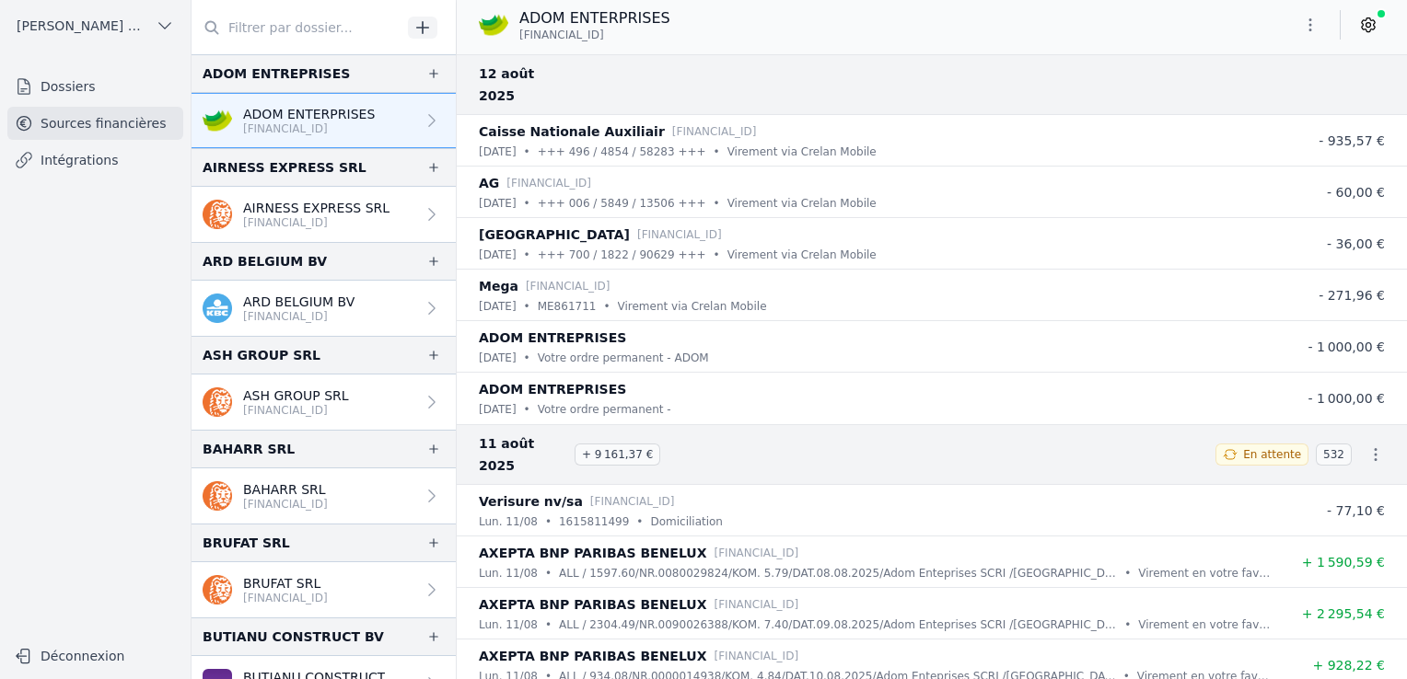
click at [300, 122] on p "[FINANCIAL_ID]" at bounding box center [309, 129] width 132 height 15
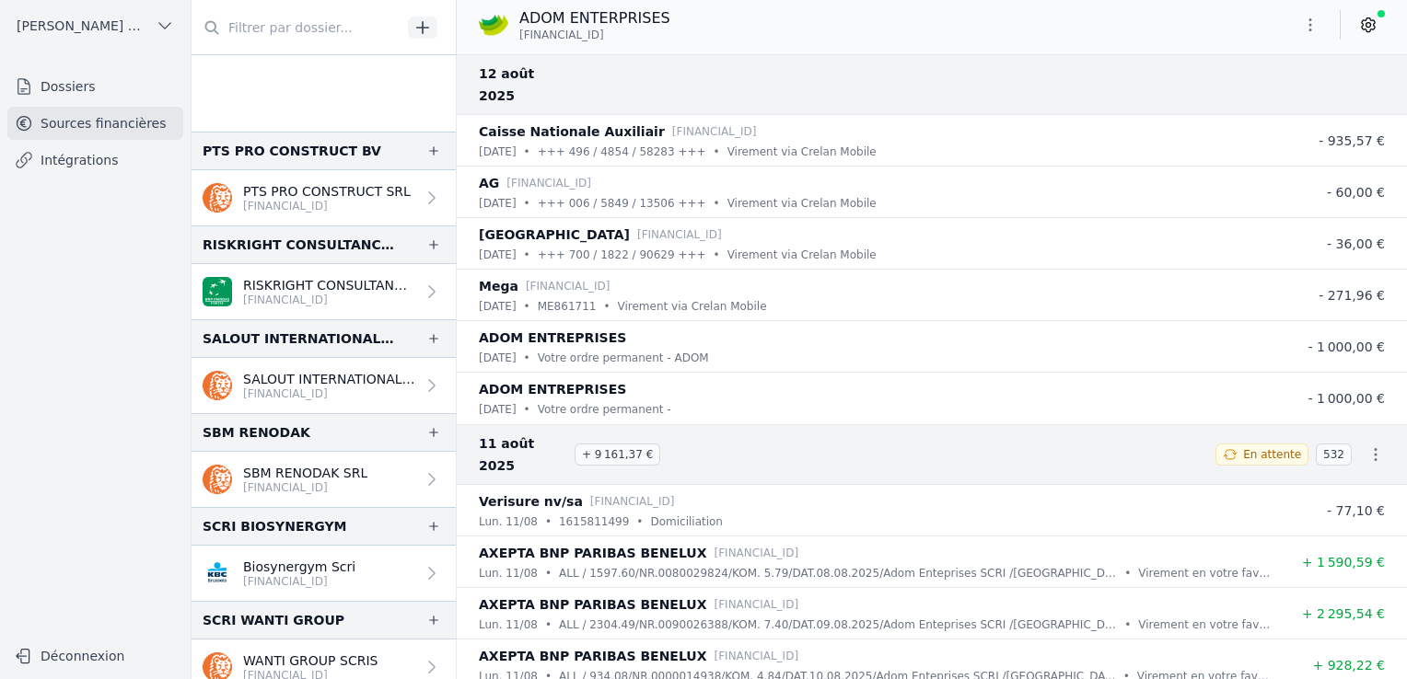
scroll to position [3116, 0]
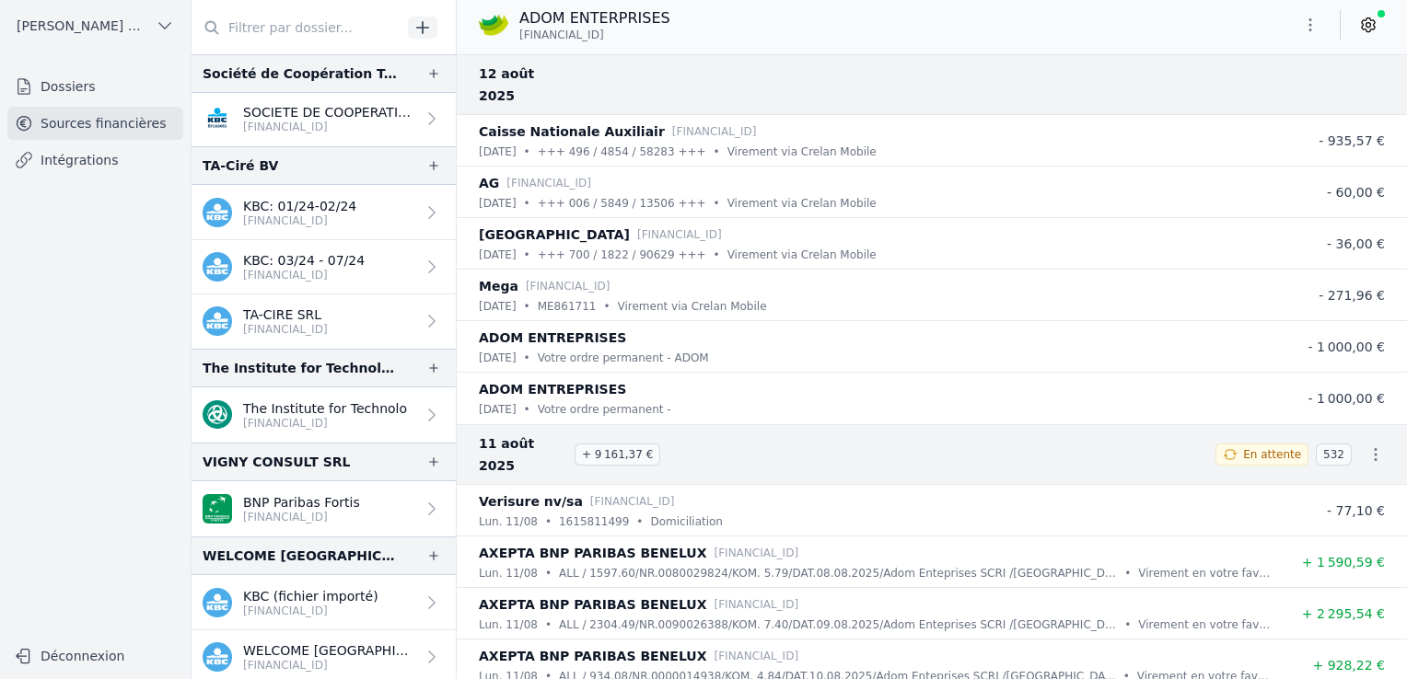
click at [259, 504] on p "BNP Paribas Fortis" at bounding box center [301, 502] width 117 height 18
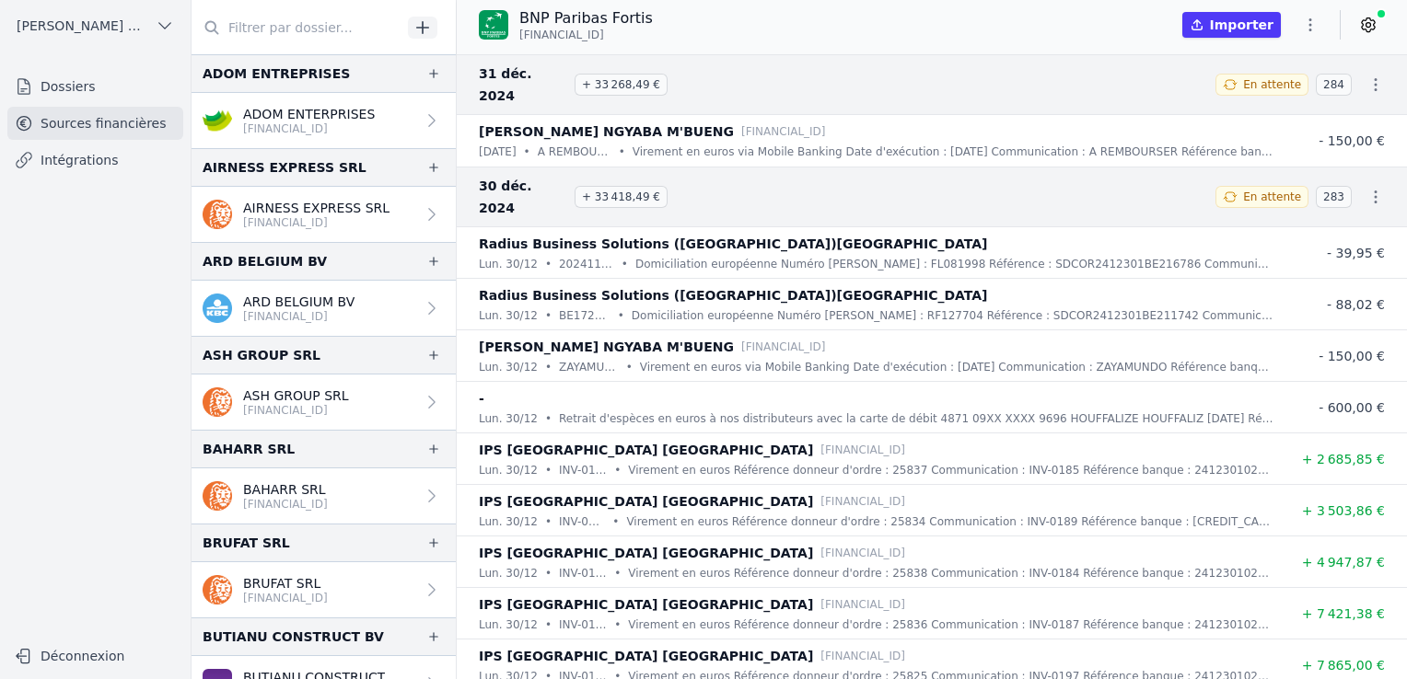
click at [151, 29] on button "[PERSON_NAME] ET PARTNERS SRL" at bounding box center [95, 25] width 176 height 29
click at [81, 140] on span "[PERSON_NAME] ET PARTNERS SRL" at bounding box center [105, 142] width 128 height 18
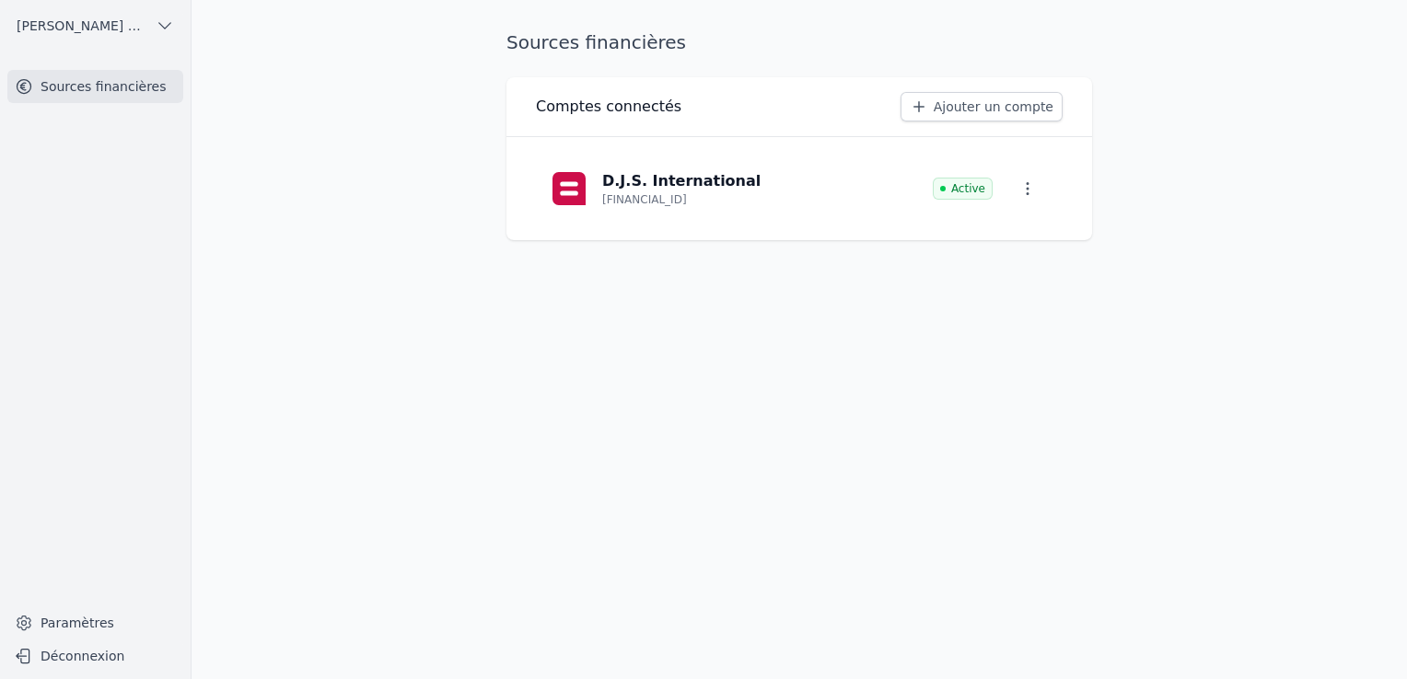
click at [78, 91] on link "Sources financières" at bounding box center [95, 86] width 176 height 33
click at [81, 27] on span "[PERSON_NAME] ET PARTNERS SRL" at bounding box center [83, 26] width 132 height 18
click at [63, 111] on span "[PERSON_NAME] ET PARTNERS SRL" at bounding box center [105, 104] width 128 height 18
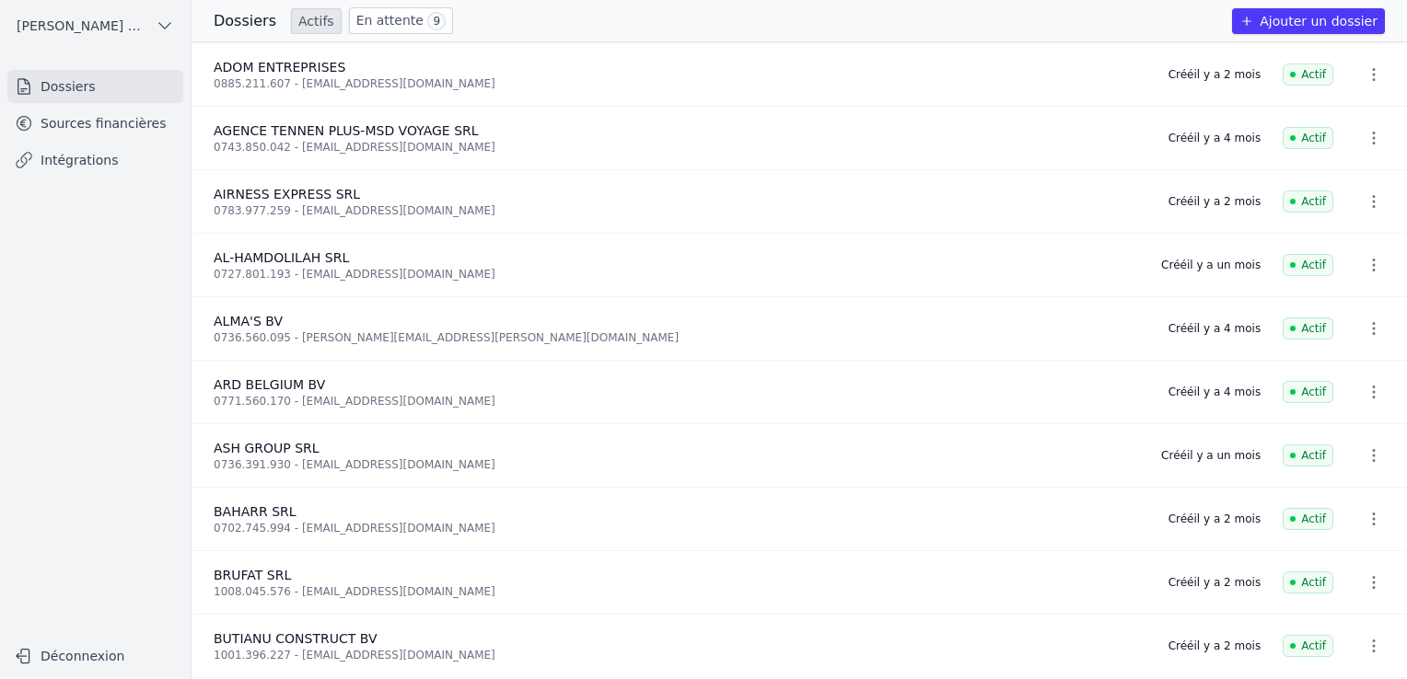
click at [59, 87] on link "Dossiers" at bounding box center [95, 86] width 176 height 33
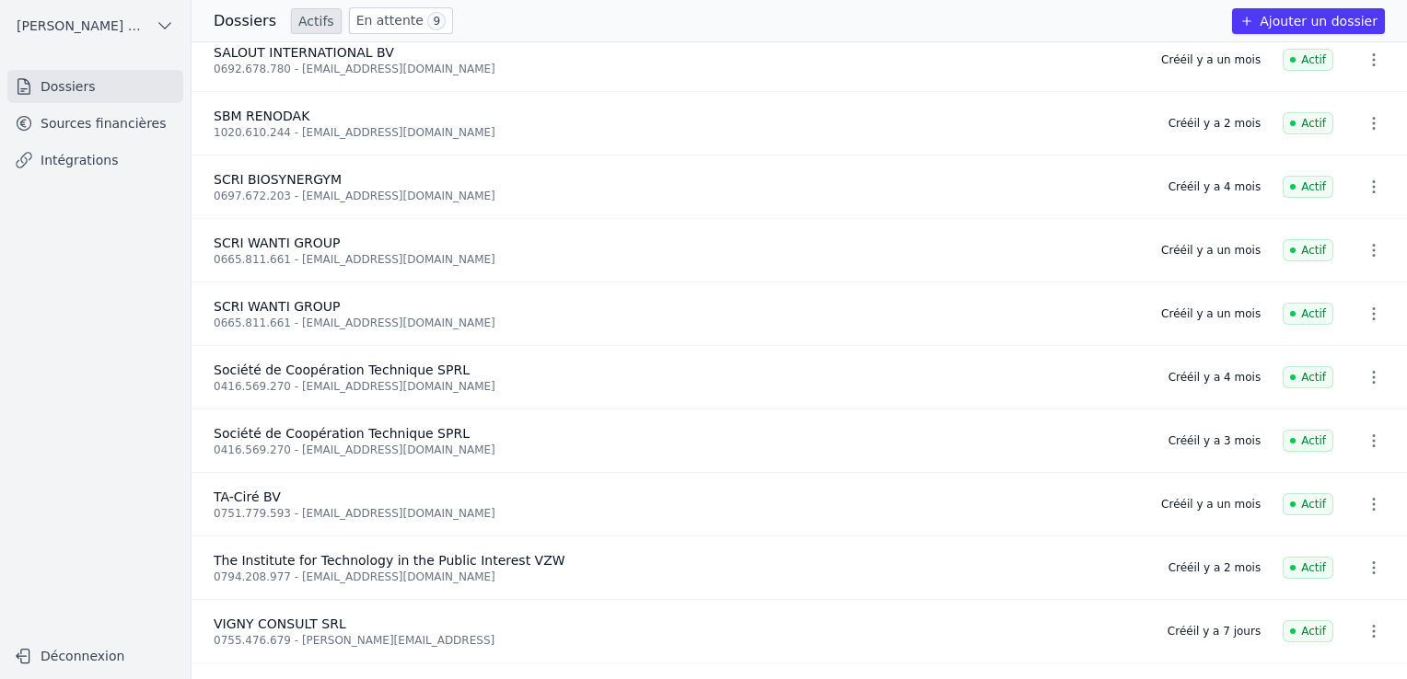
scroll to position [2597, 0]
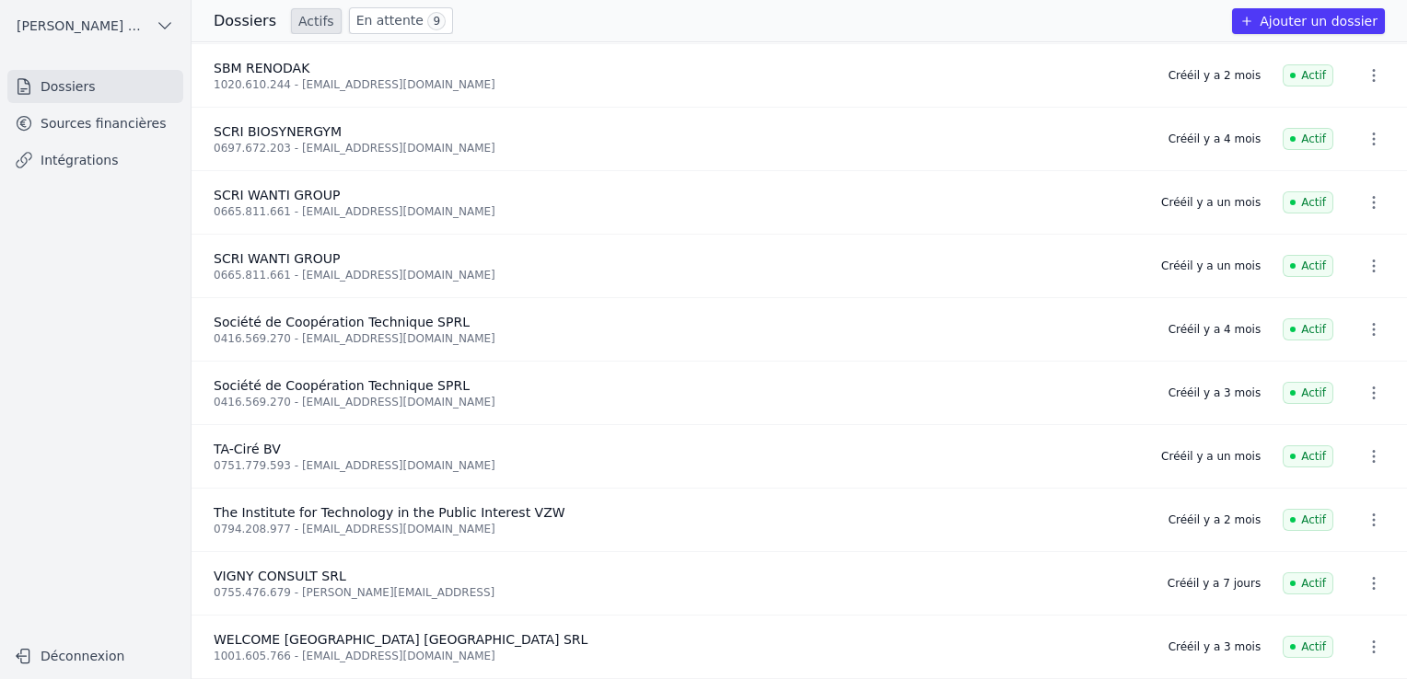
click at [71, 135] on link "Sources financières" at bounding box center [95, 123] width 176 height 33
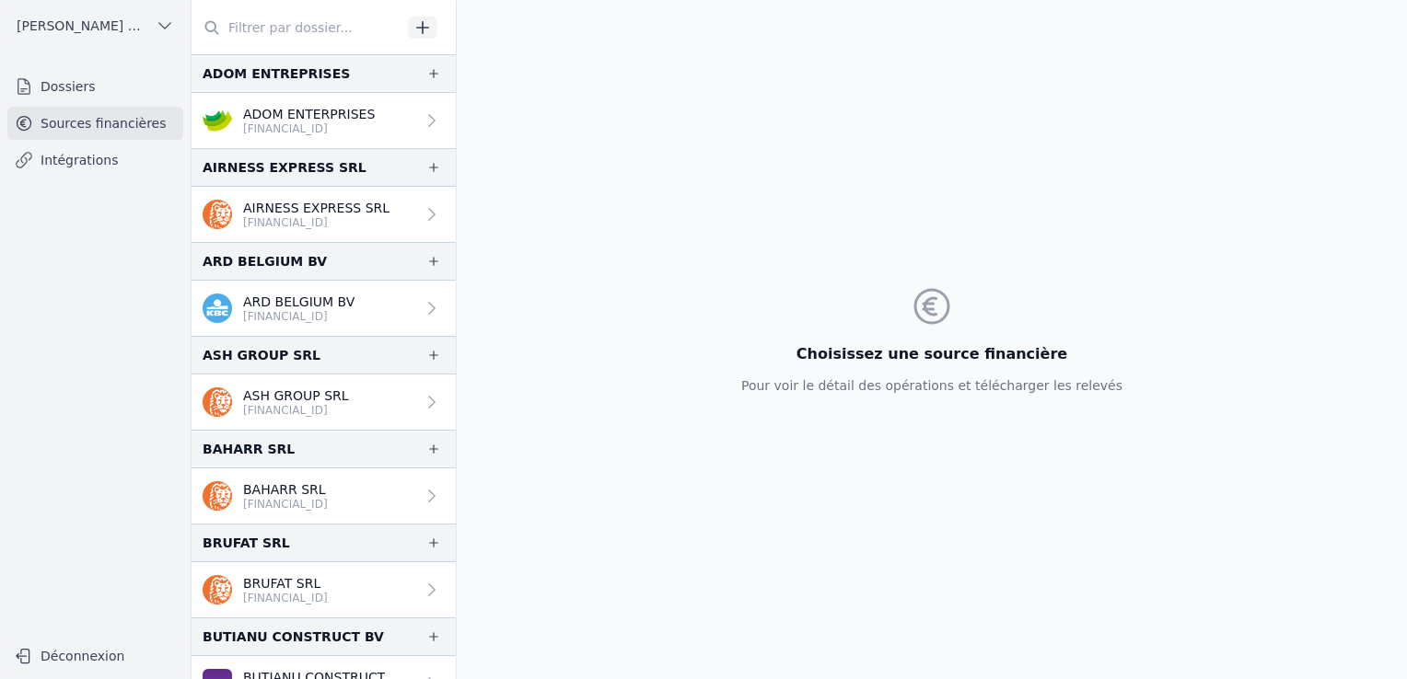
click at [70, 164] on link "Intégrations" at bounding box center [95, 160] width 176 height 33
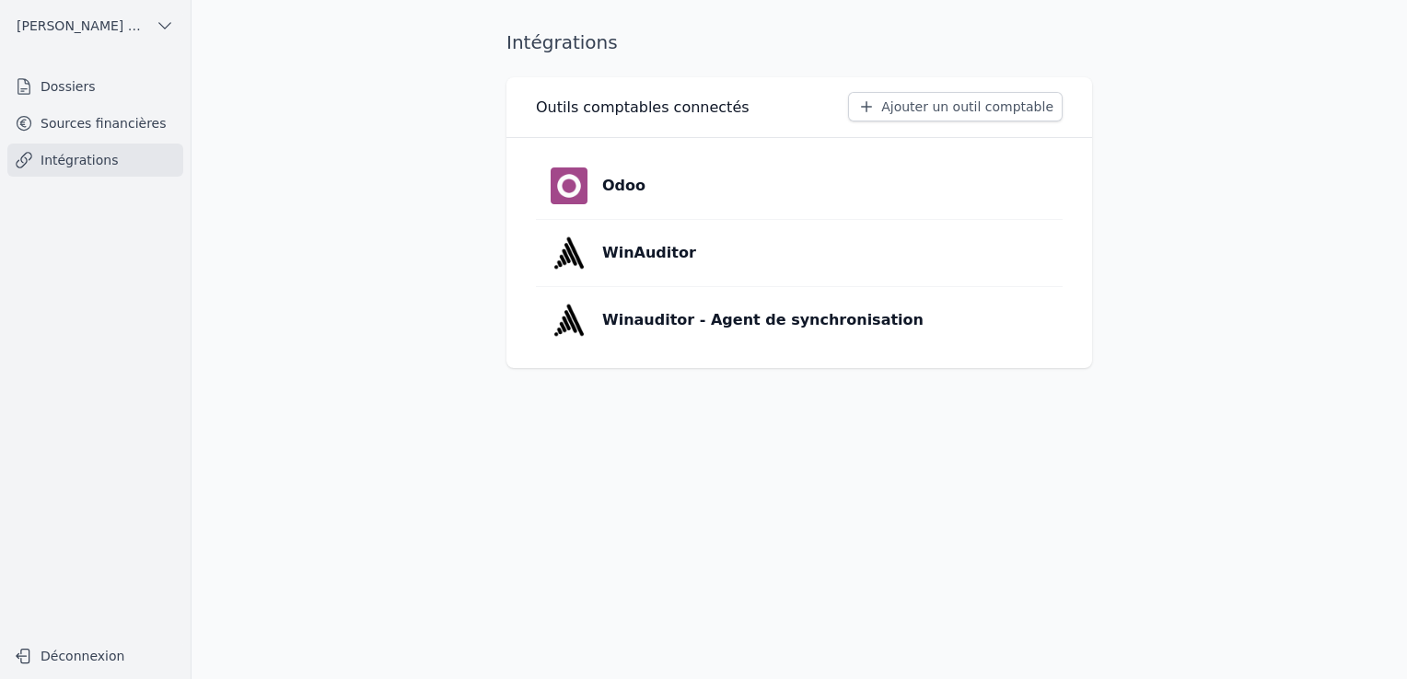
click at [66, 119] on link "Sources financières" at bounding box center [95, 123] width 176 height 33
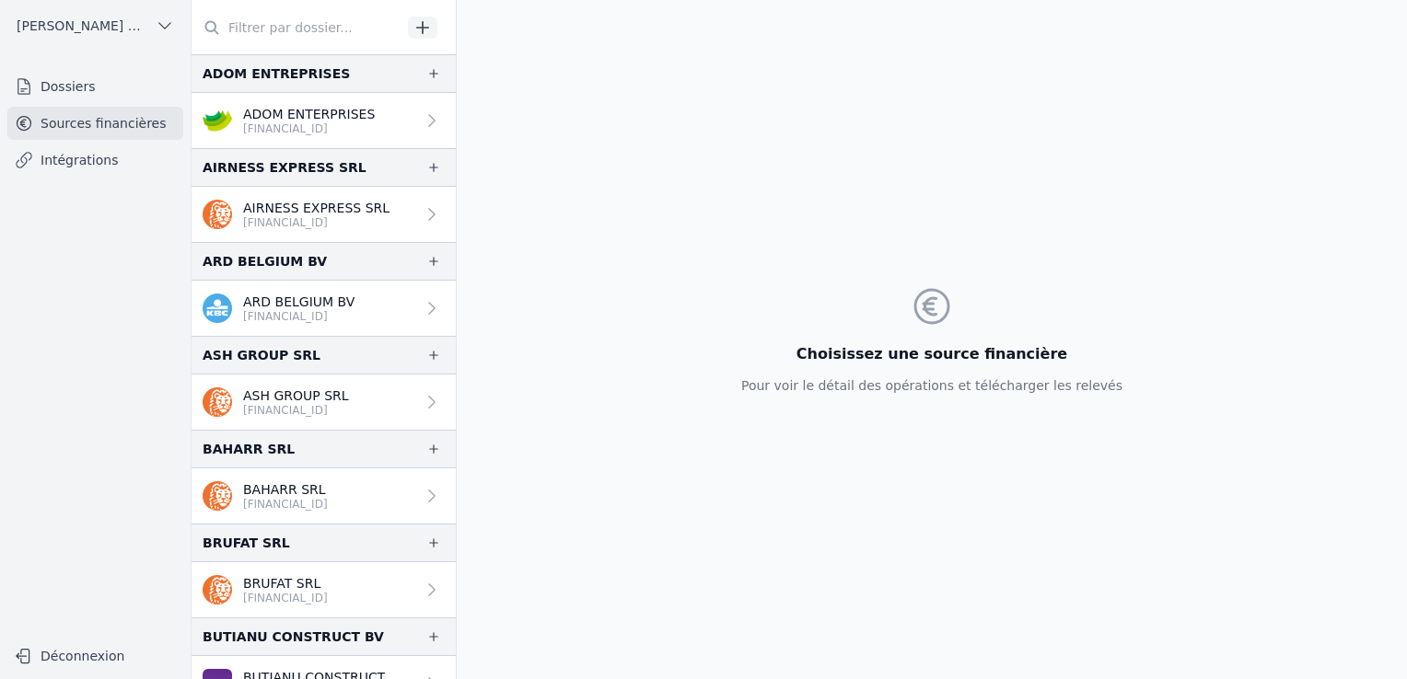
click at [270, 118] on p "ADOM ENTERPRISES" at bounding box center [309, 114] width 132 height 18
